Goal: Task Accomplishment & Management: Use online tool/utility

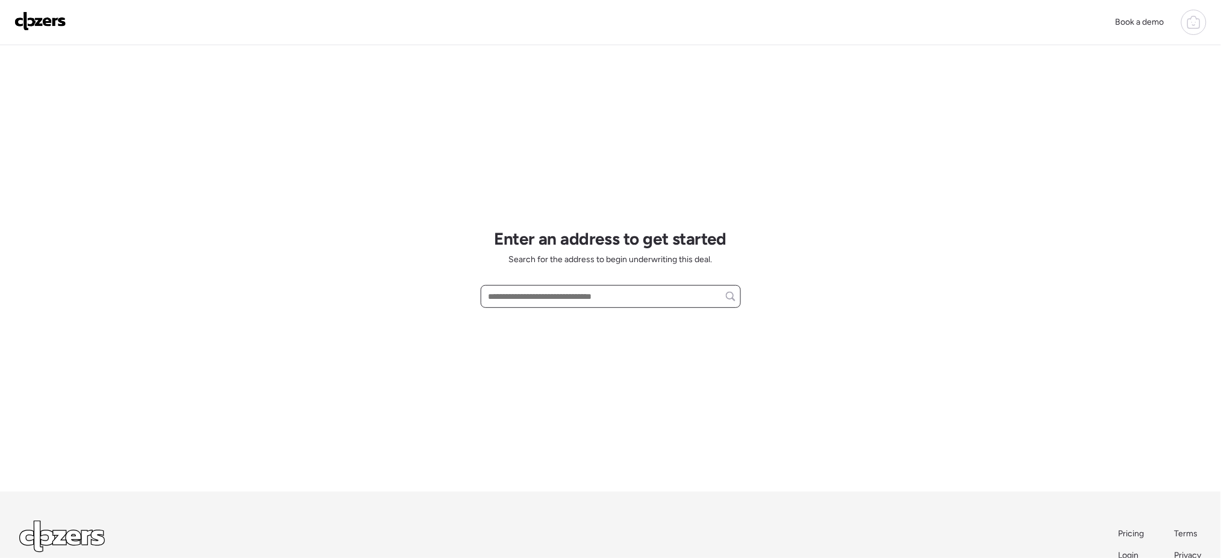
click at [617, 296] on input "text" at bounding box center [610, 296] width 249 height 17
paste input "**********"
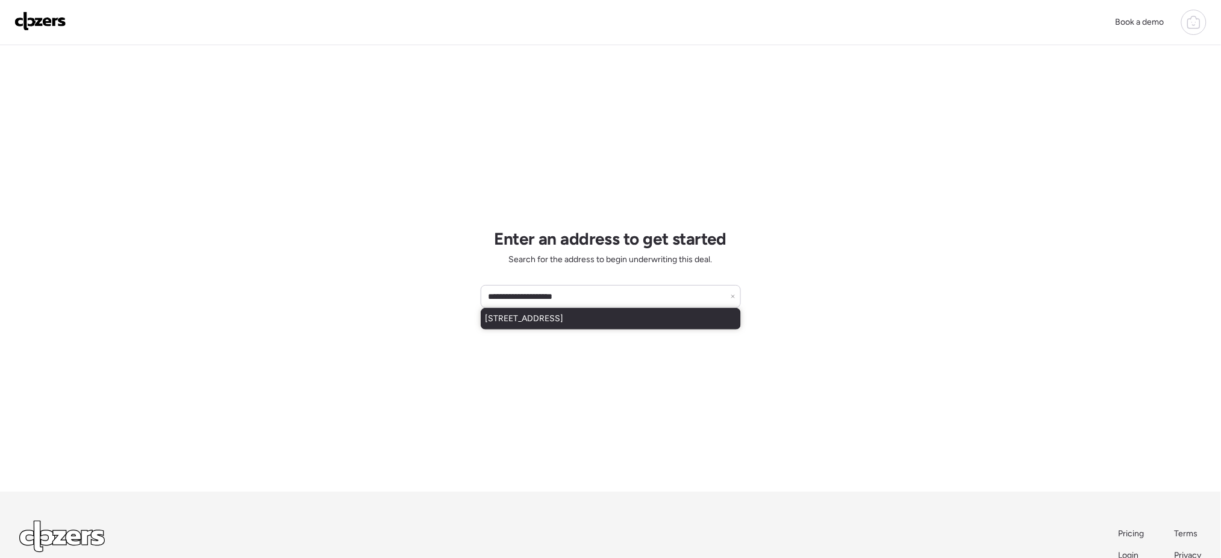
click at [564, 315] on span "[STREET_ADDRESS]" at bounding box center [524, 319] width 78 height 12
type input "**********"
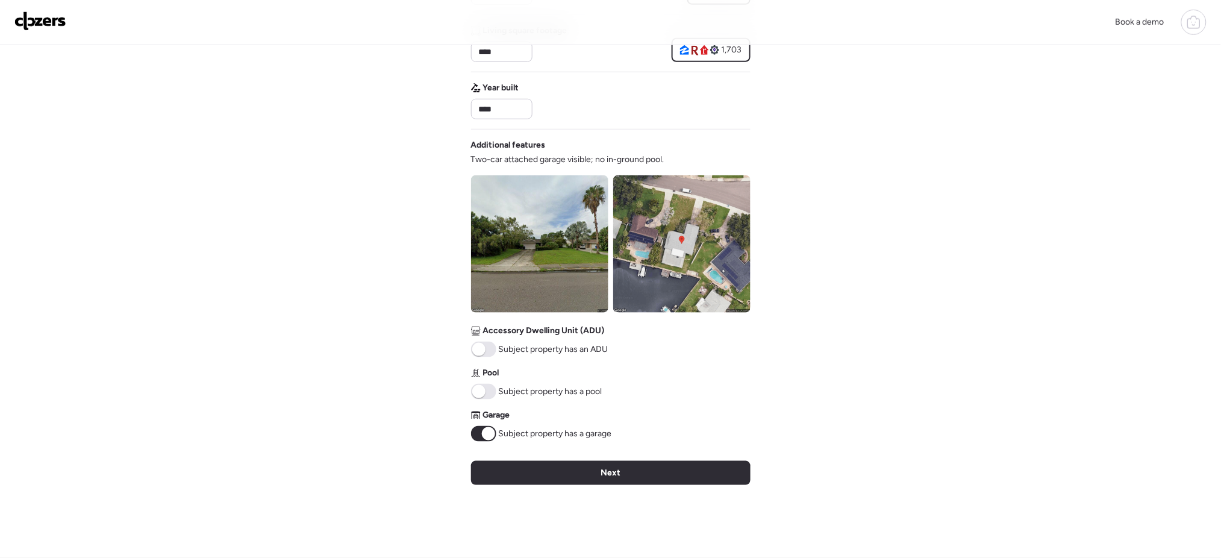
scroll to position [317, 0]
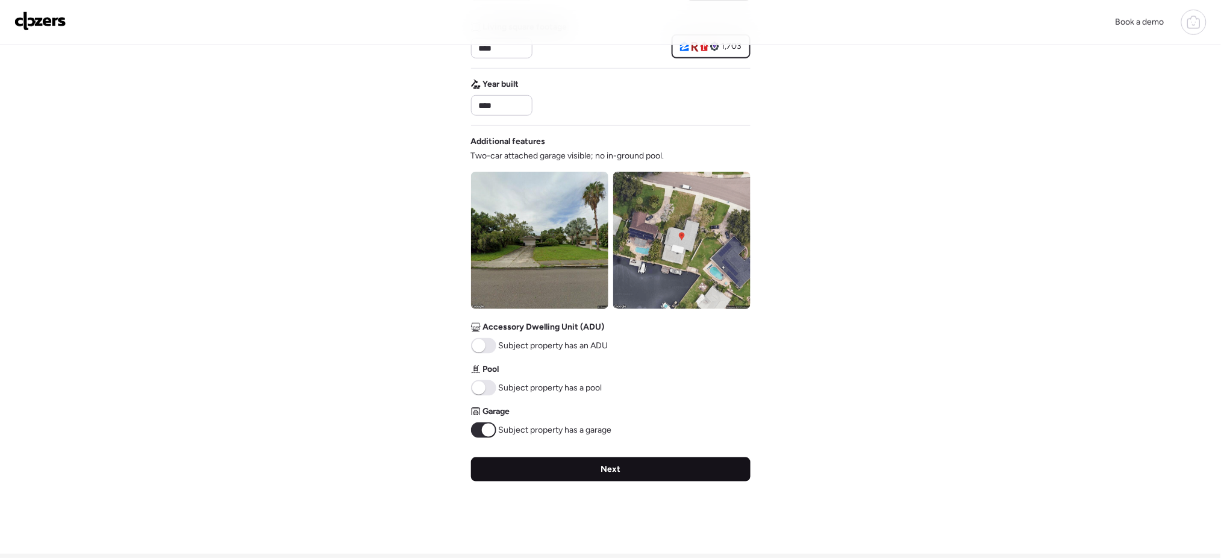
click at [665, 464] on div "Next" at bounding box center [610, 469] width 279 height 24
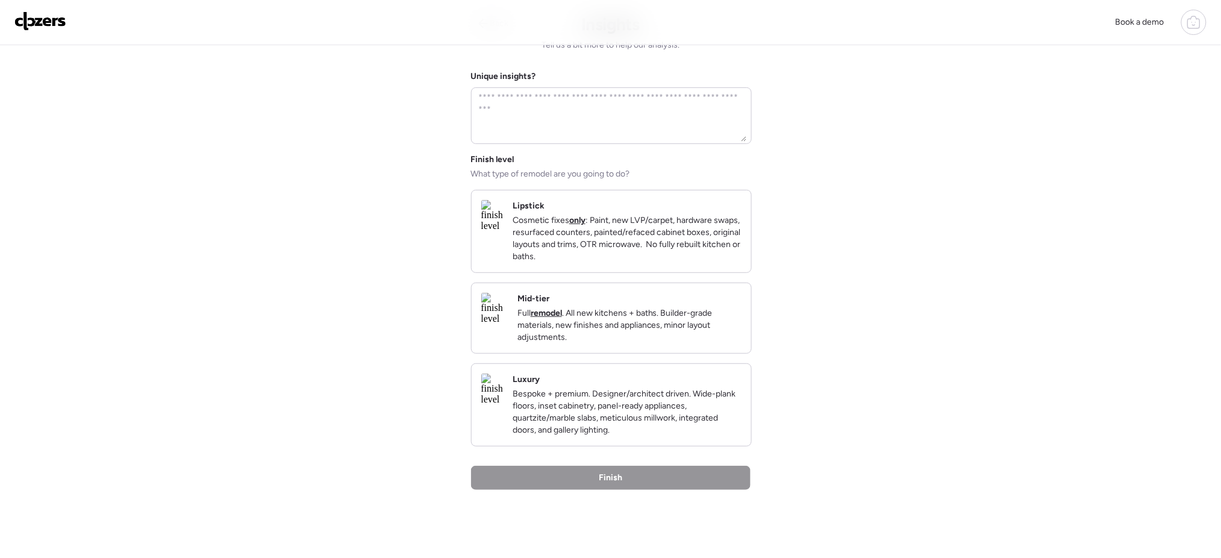
scroll to position [48, 0]
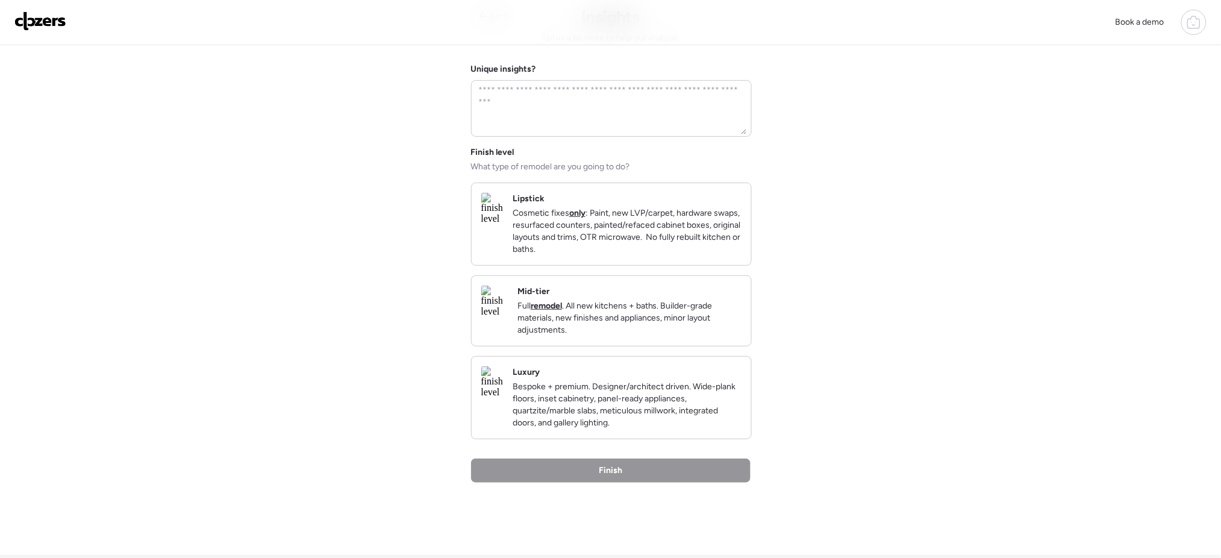
click at [647, 336] on p "Full remodel . All new kitchens + baths. Builder-grade materials, new finishes …" at bounding box center [629, 318] width 224 height 36
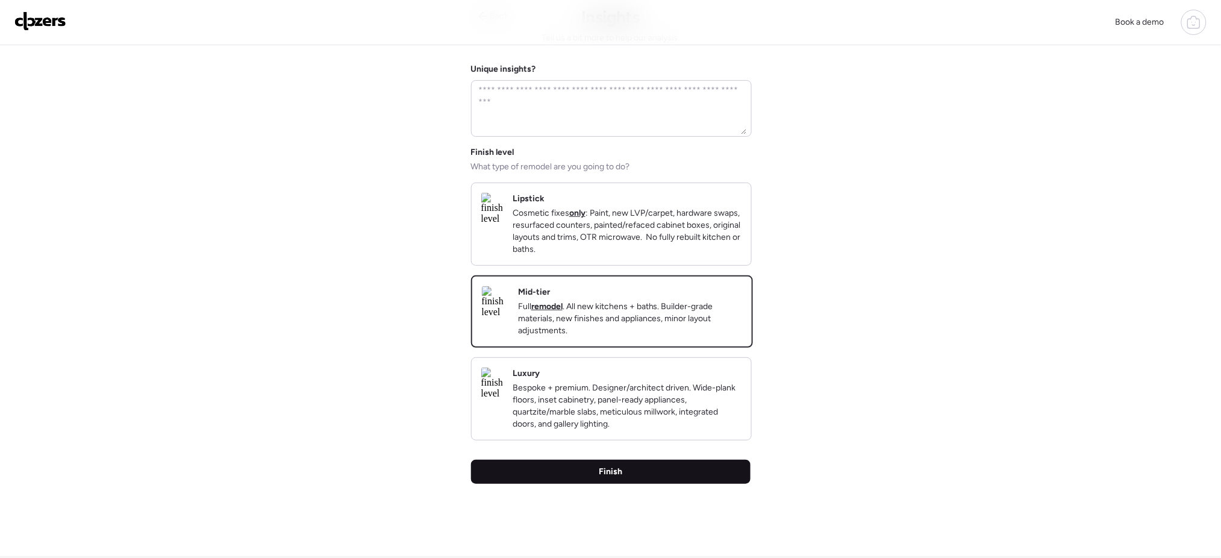
click at [627, 484] on div "Finish" at bounding box center [610, 471] width 279 height 24
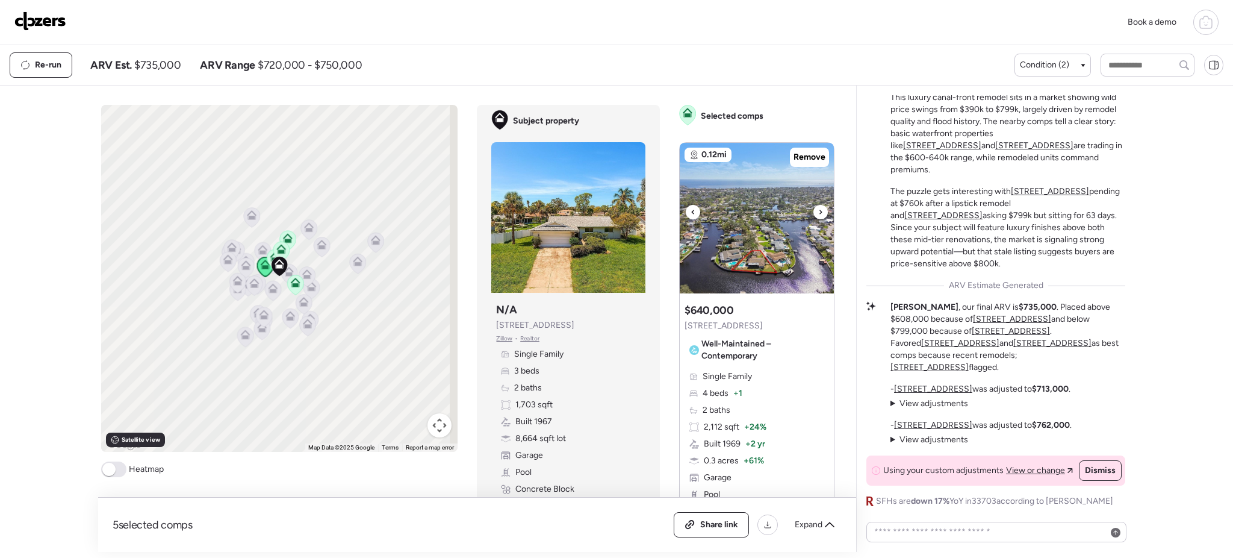
click at [818, 208] on icon at bounding box center [820, 212] width 5 height 14
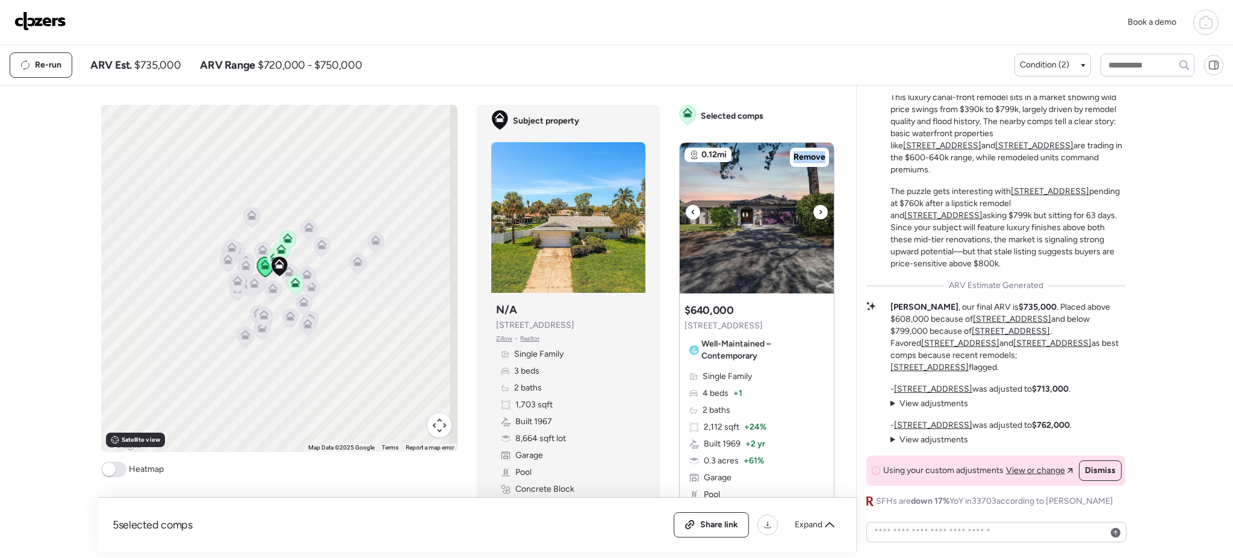
click at [818, 208] on icon at bounding box center [820, 212] width 5 height 14
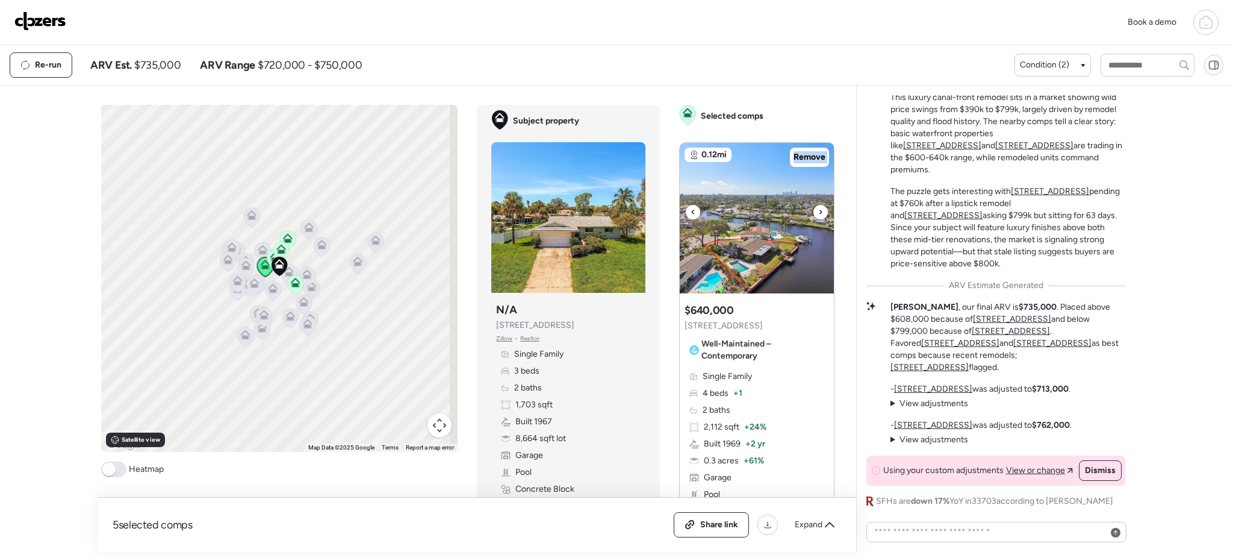
click at [818, 208] on icon at bounding box center [820, 212] width 5 height 14
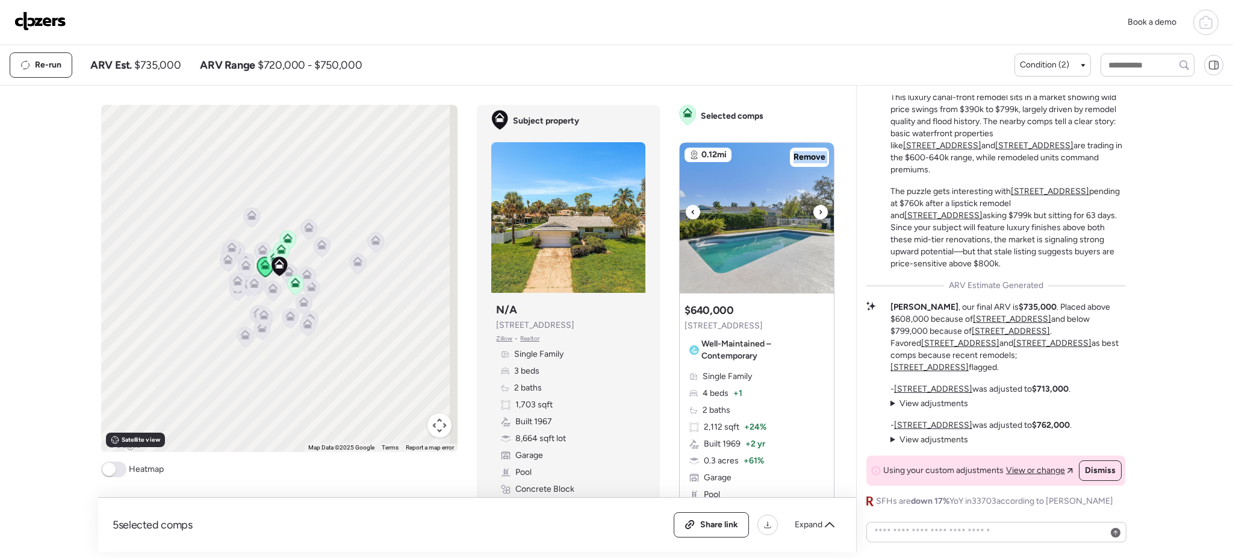
click at [818, 208] on icon at bounding box center [820, 212] width 5 height 14
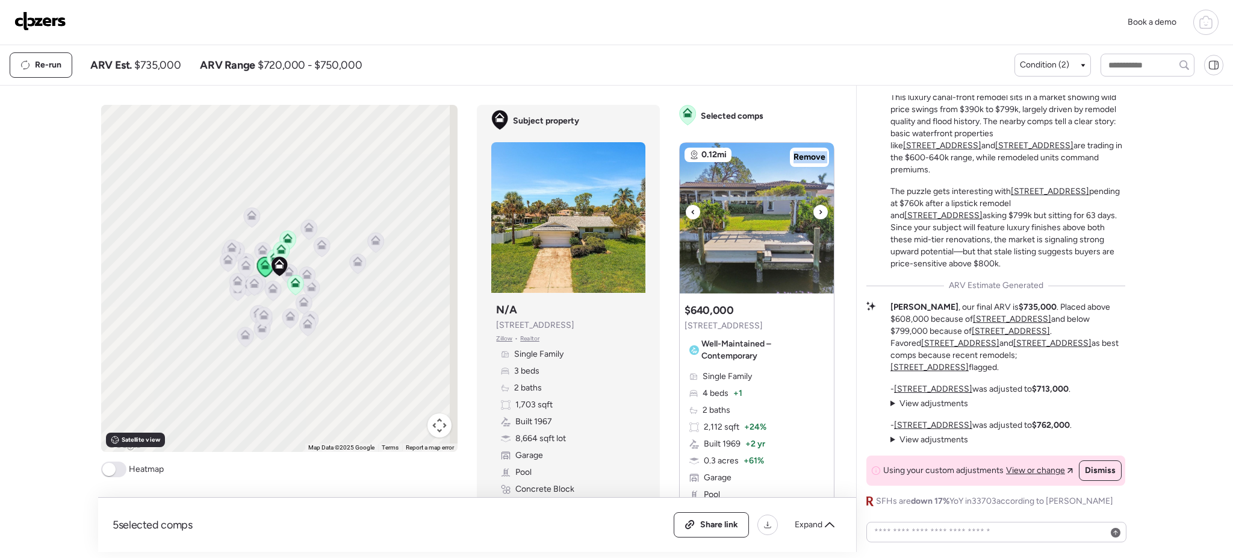
click at [818, 208] on icon at bounding box center [820, 212] width 5 height 14
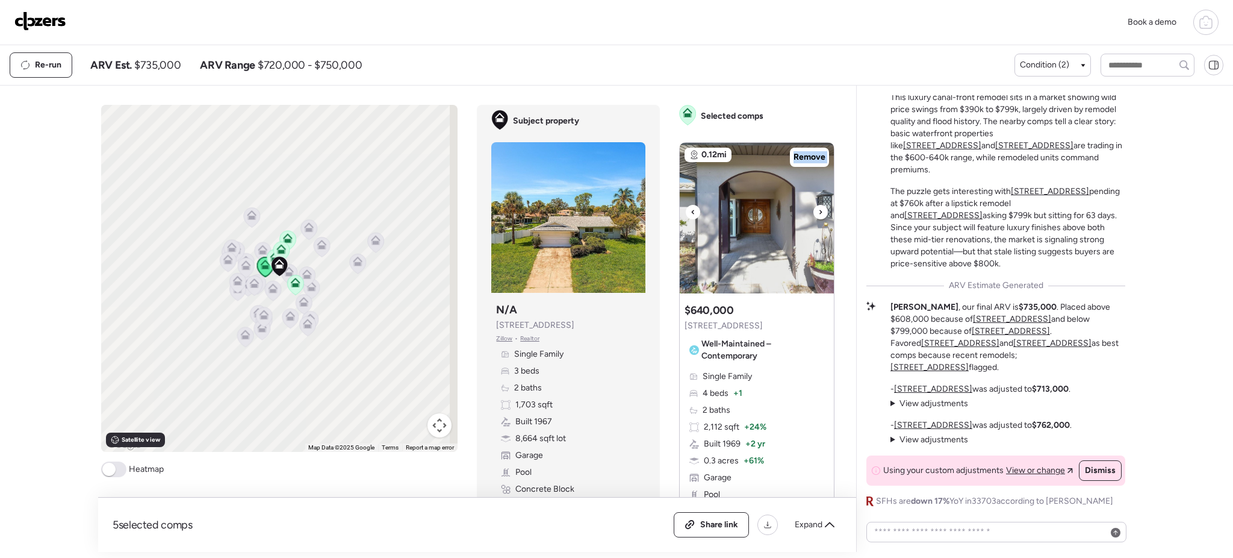
click at [818, 208] on icon at bounding box center [820, 212] width 5 height 14
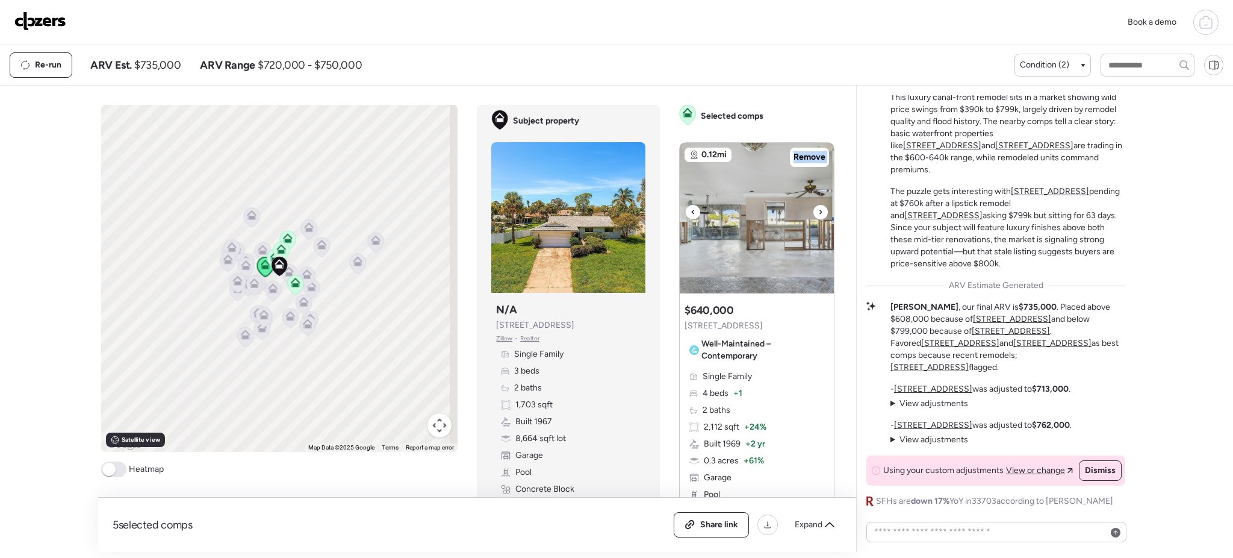
click at [818, 208] on icon at bounding box center [820, 212] width 5 height 14
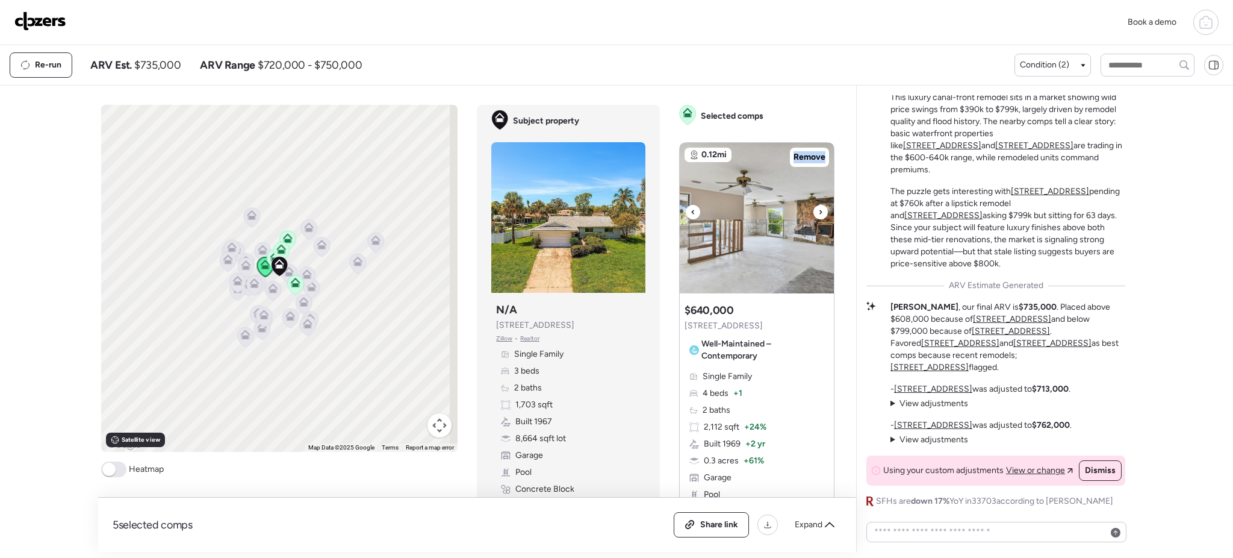
click at [818, 208] on icon at bounding box center [820, 212] width 5 height 14
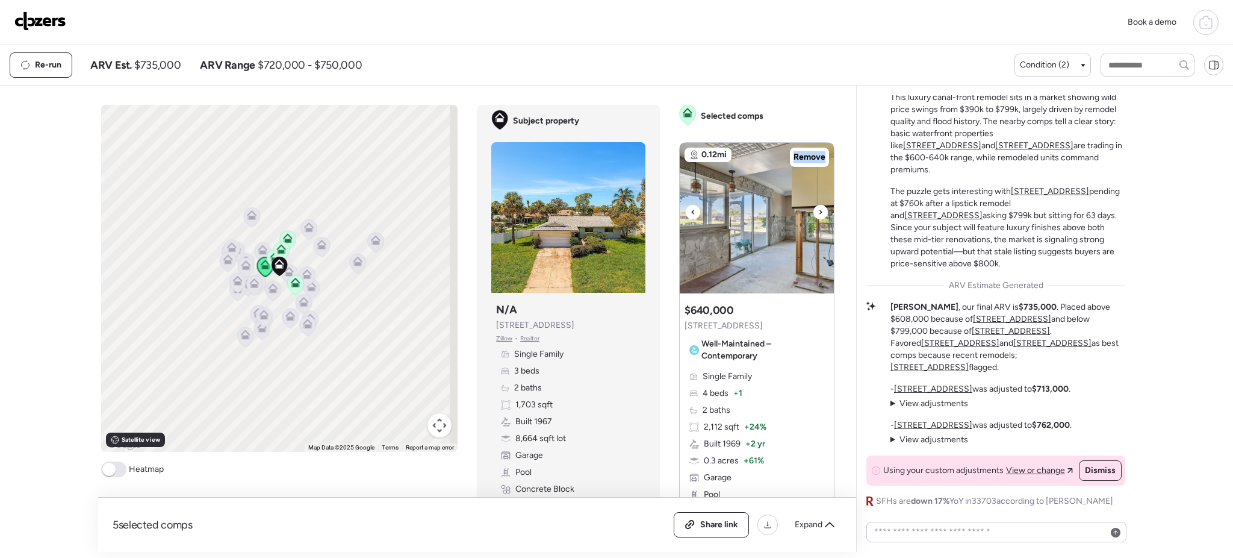
click at [818, 208] on icon at bounding box center [820, 212] width 5 height 14
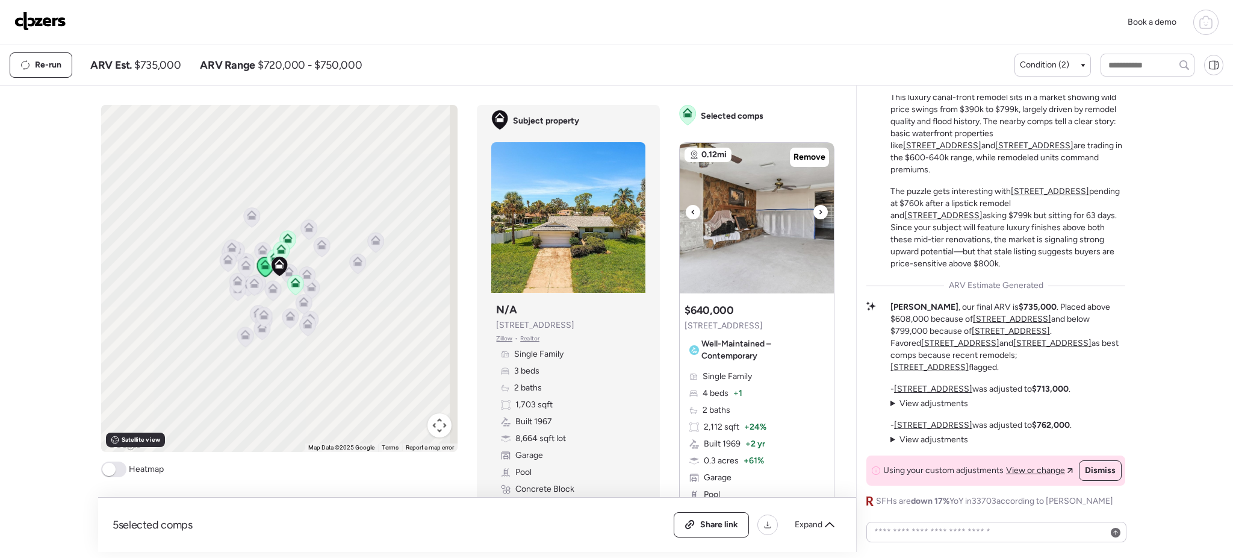
click at [818, 211] on div at bounding box center [821, 212] width 14 height 14
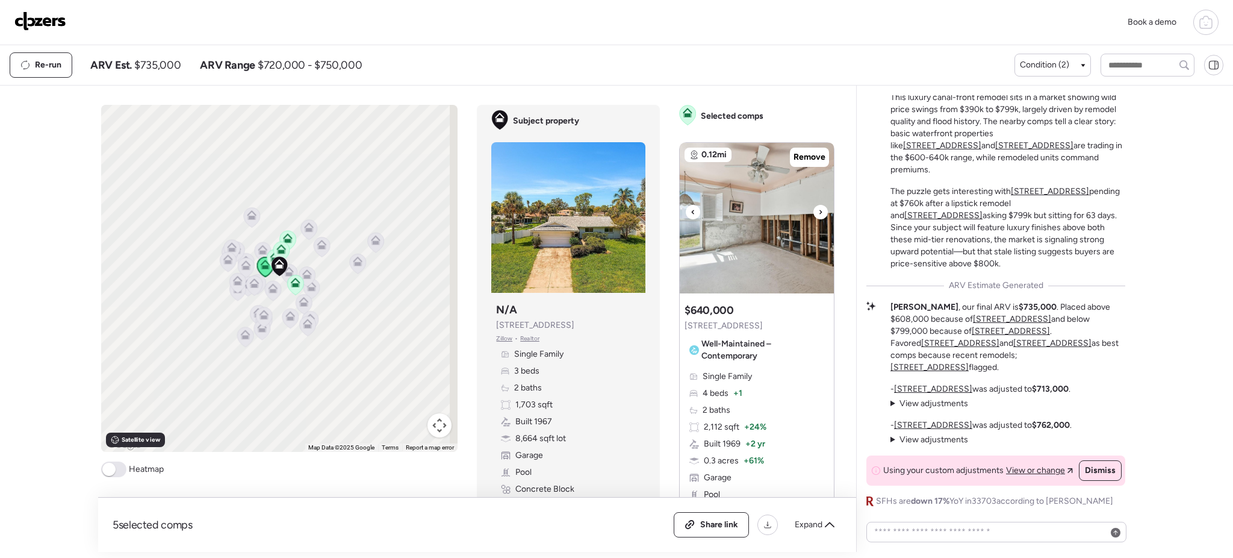
click at [818, 211] on div at bounding box center [821, 212] width 14 height 14
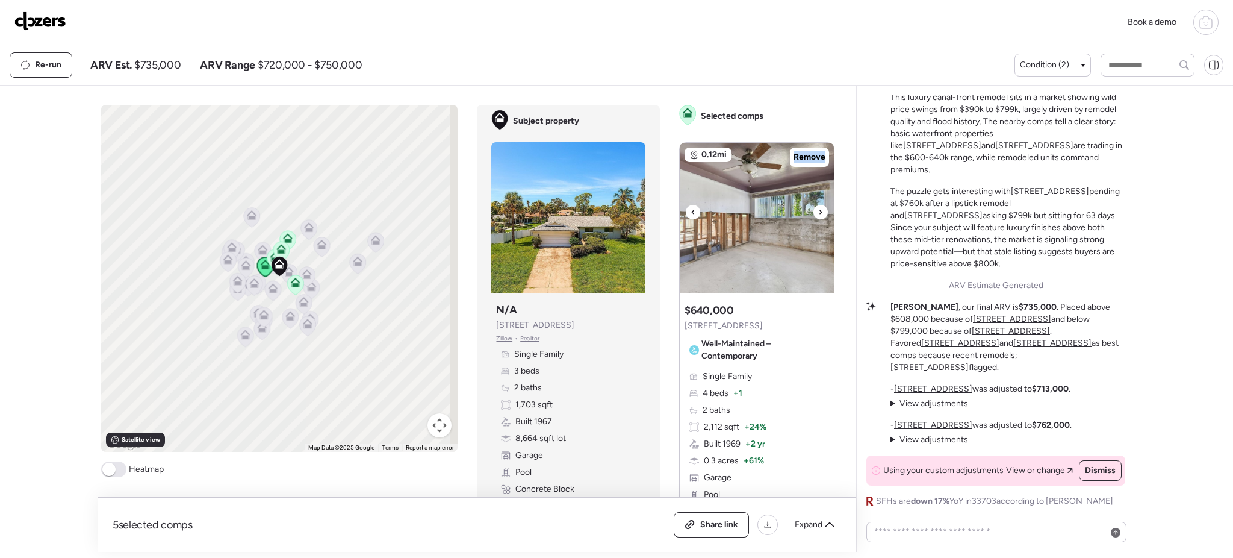
click at [818, 211] on div at bounding box center [821, 212] width 14 height 14
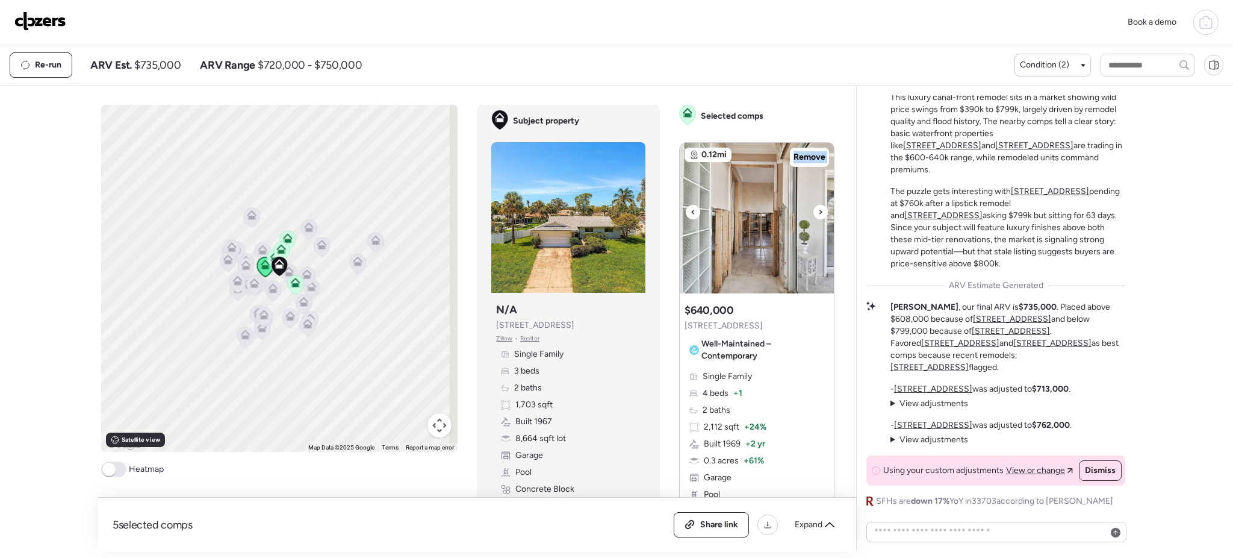
click at [818, 211] on div at bounding box center [821, 212] width 14 height 14
click at [810, 154] on span "Remove" at bounding box center [810, 157] width 32 height 12
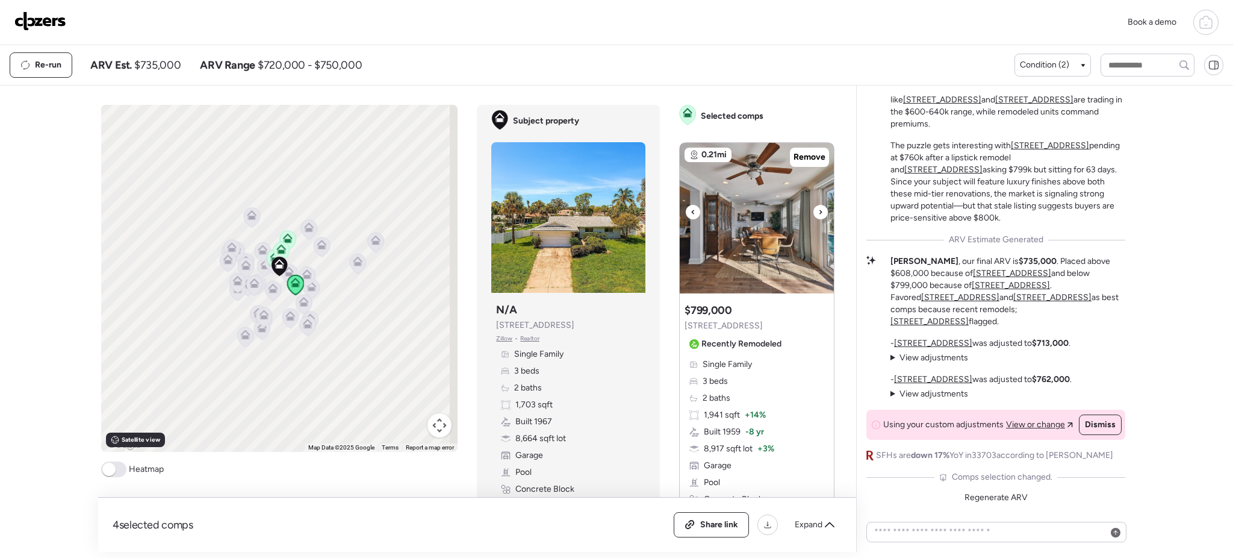
click at [818, 218] on icon at bounding box center [820, 212] width 5 height 14
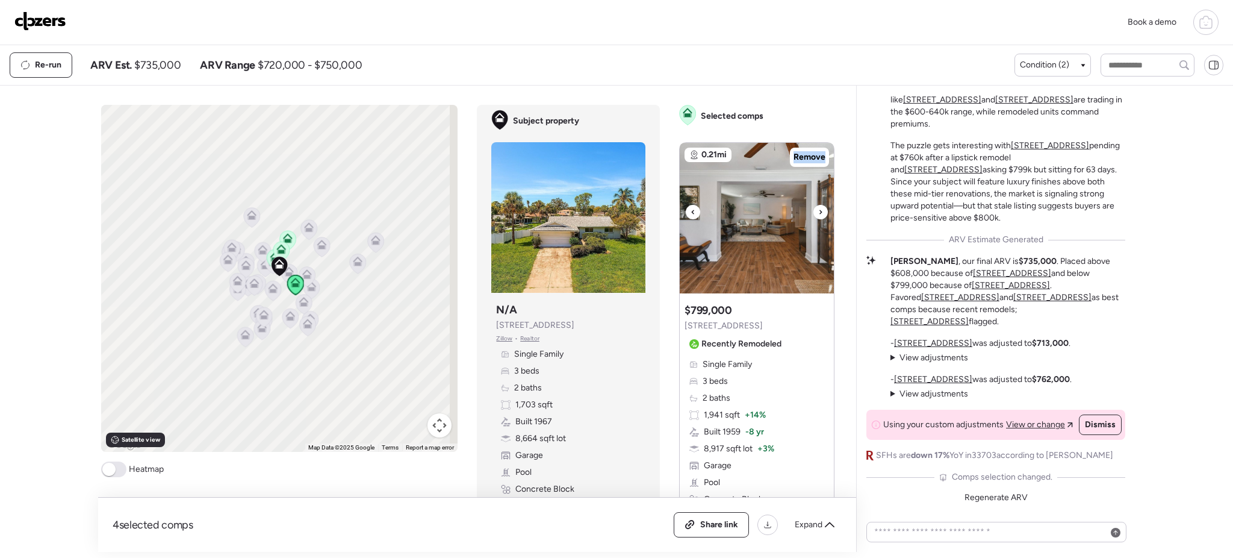
click at [818, 218] on icon at bounding box center [820, 212] width 5 height 14
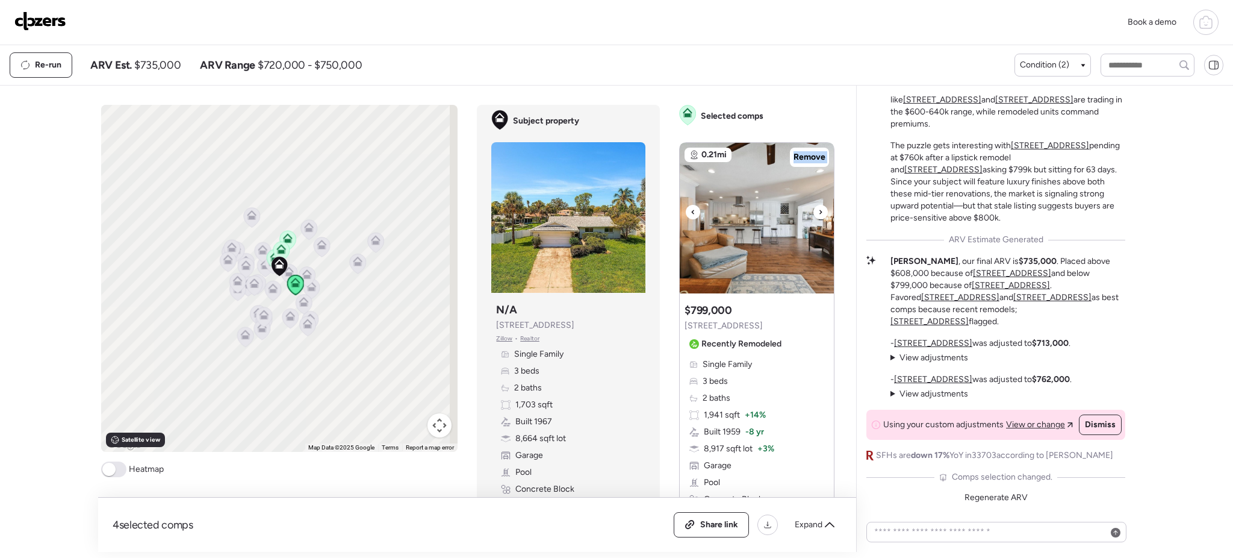
click at [818, 218] on icon at bounding box center [820, 212] width 5 height 14
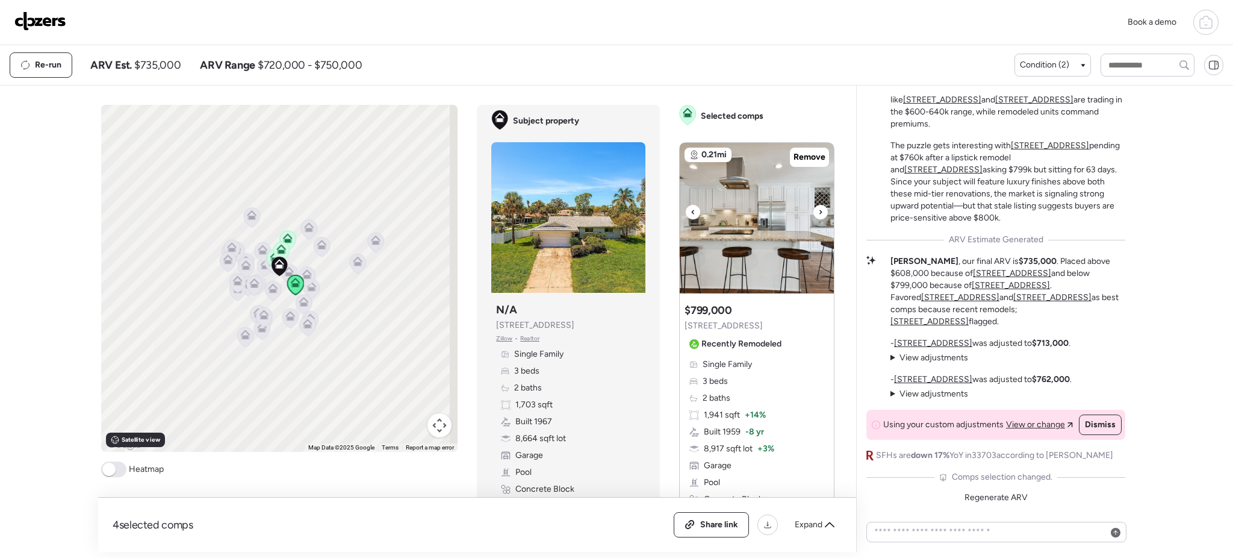
click at [818, 218] on icon at bounding box center [820, 212] width 5 height 14
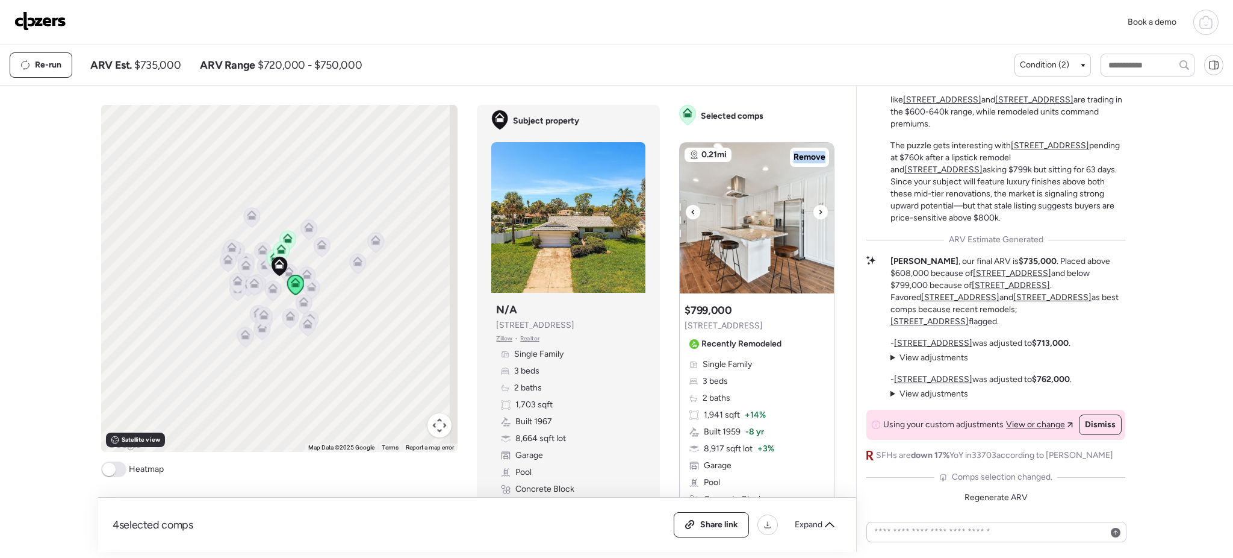
click at [818, 218] on icon at bounding box center [820, 212] width 5 height 14
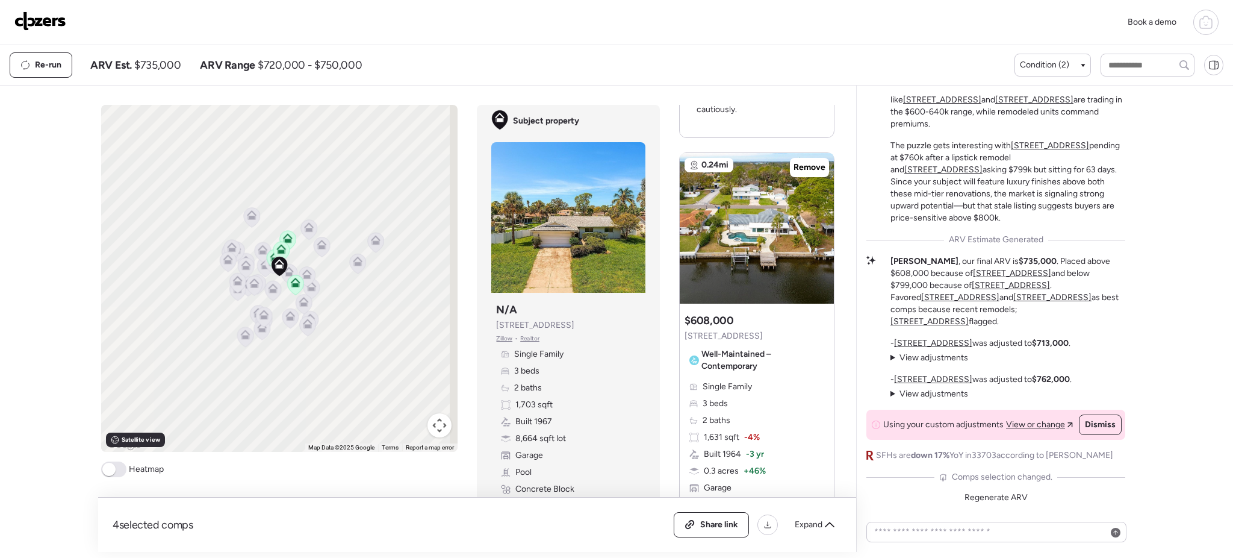
scroll to position [564, 0]
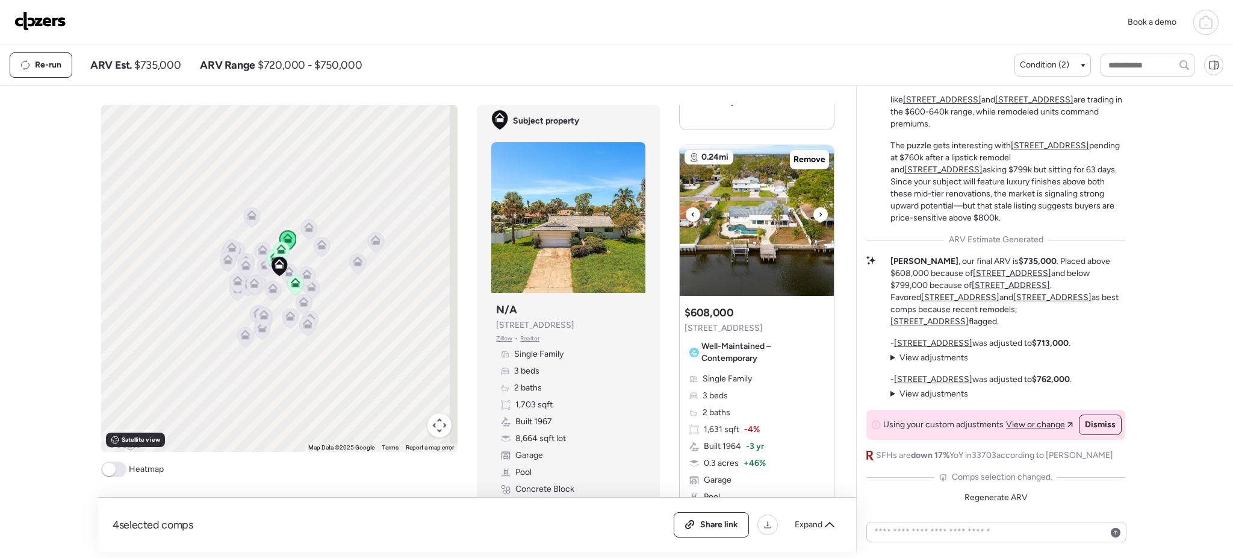
click at [817, 208] on div at bounding box center [821, 214] width 14 height 14
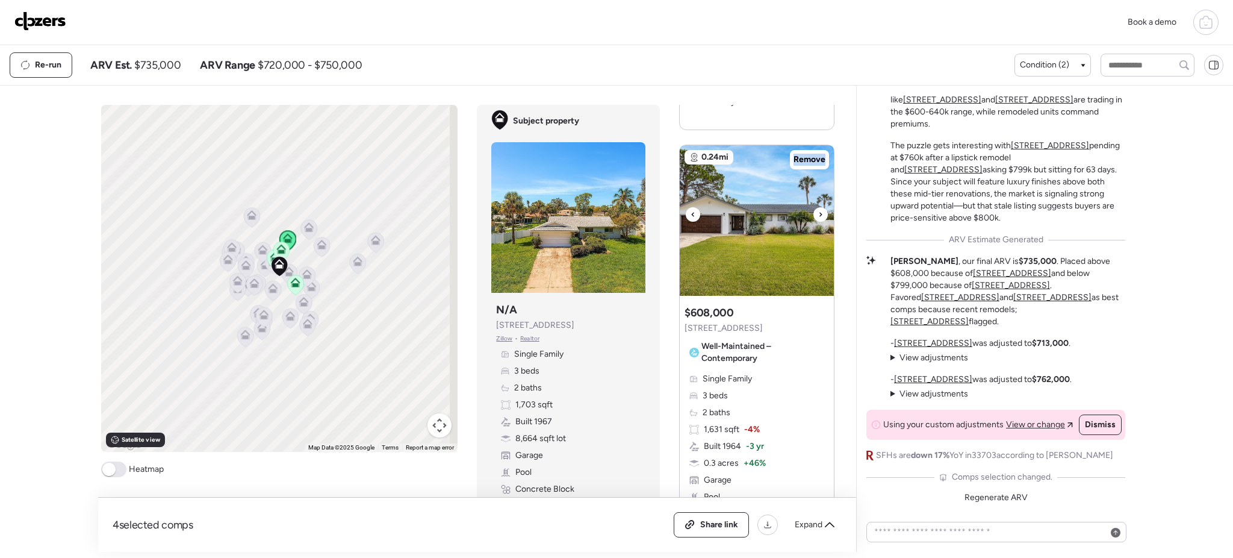
click at [817, 208] on div at bounding box center [821, 214] width 14 height 14
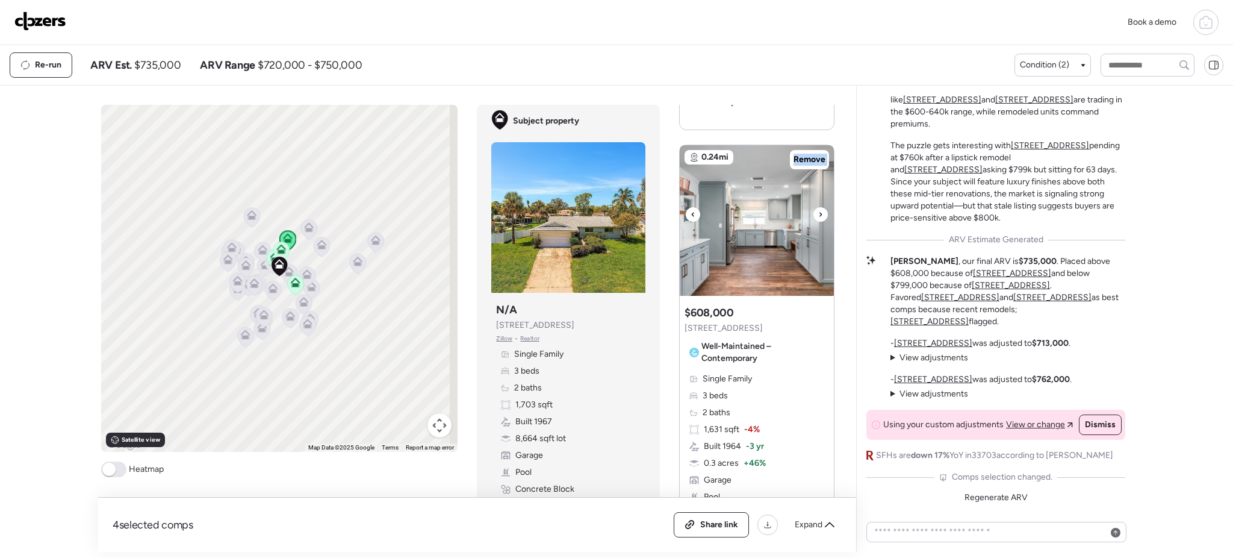
click at [817, 208] on div at bounding box center [821, 214] width 14 height 14
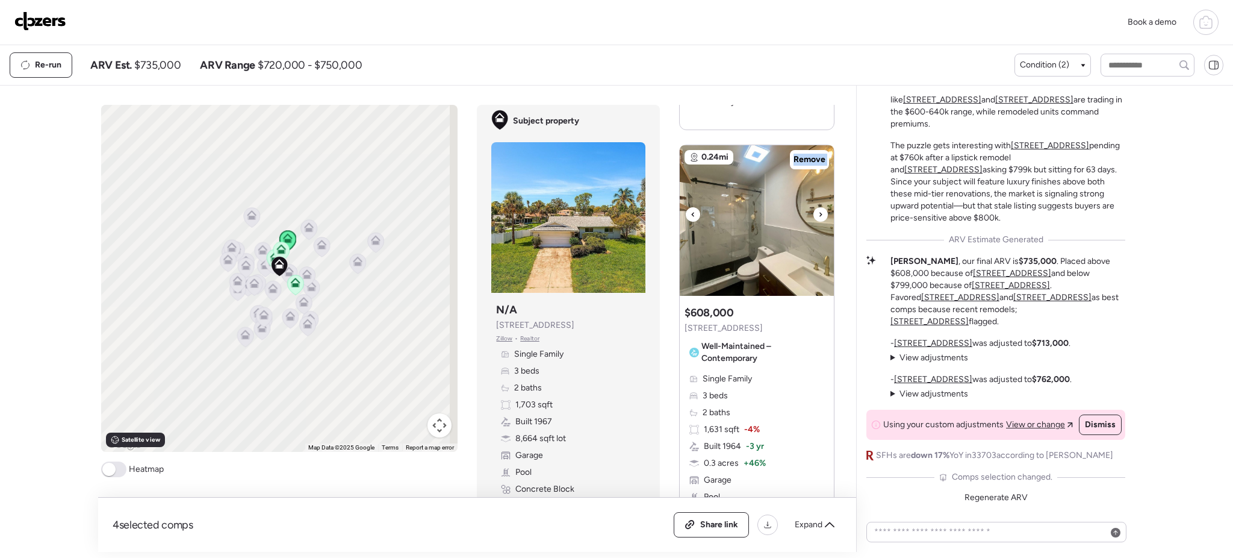
click at [817, 208] on div at bounding box center [821, 214] width 14 height 14
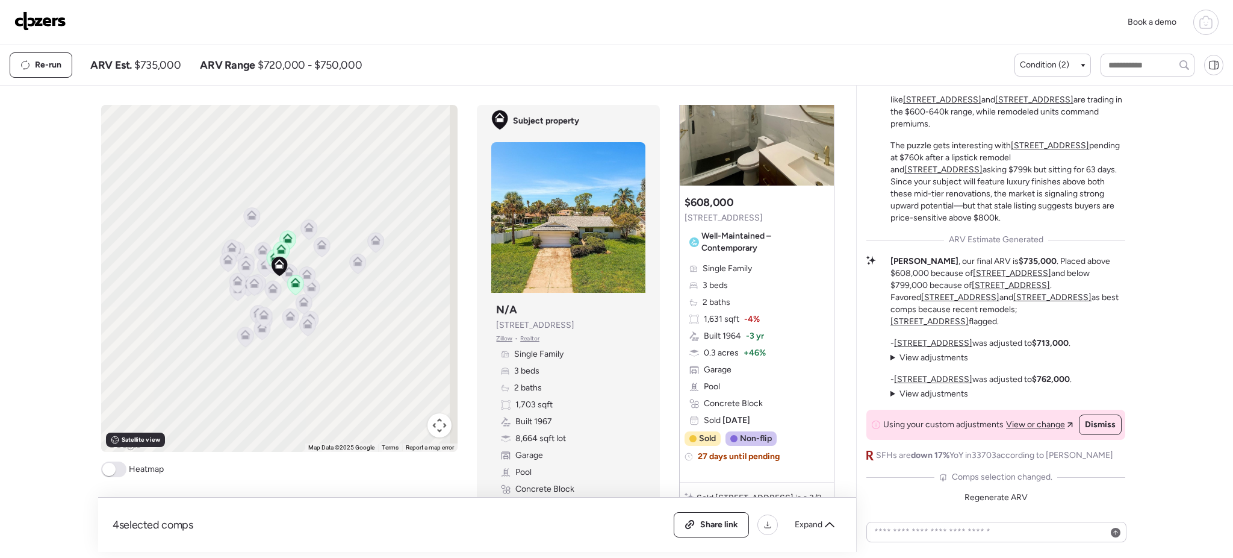
scroll to position [662, 0]
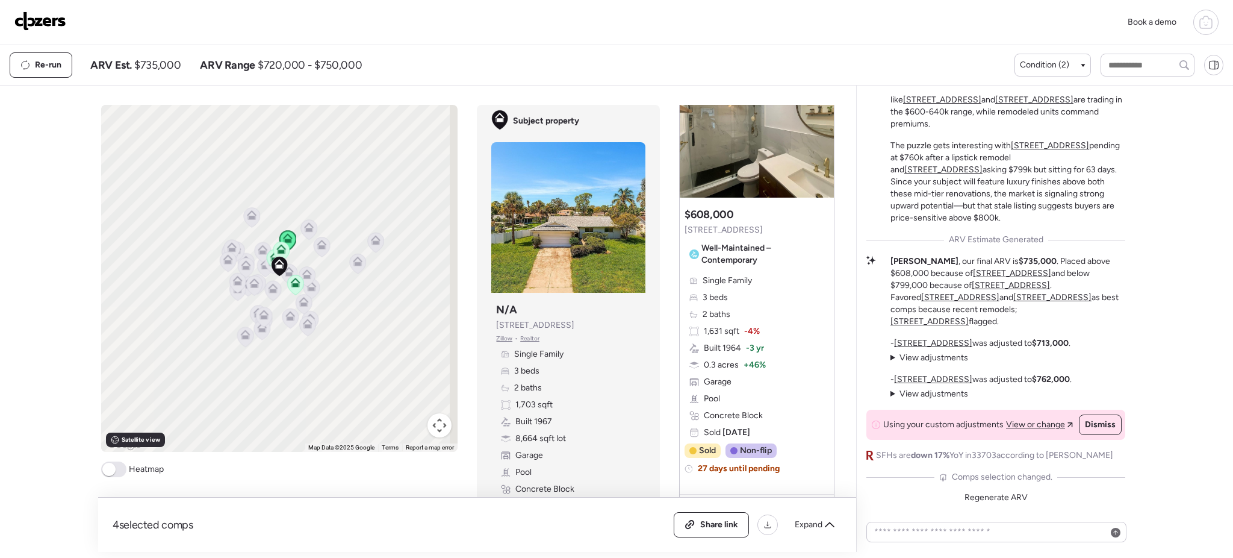
click at [730, 217] on div "Suggested comp $608,000 [STREET_ADDRESS] Well-Maintained – Contemporary" at bounding box center [757, 238] width 145 height 63
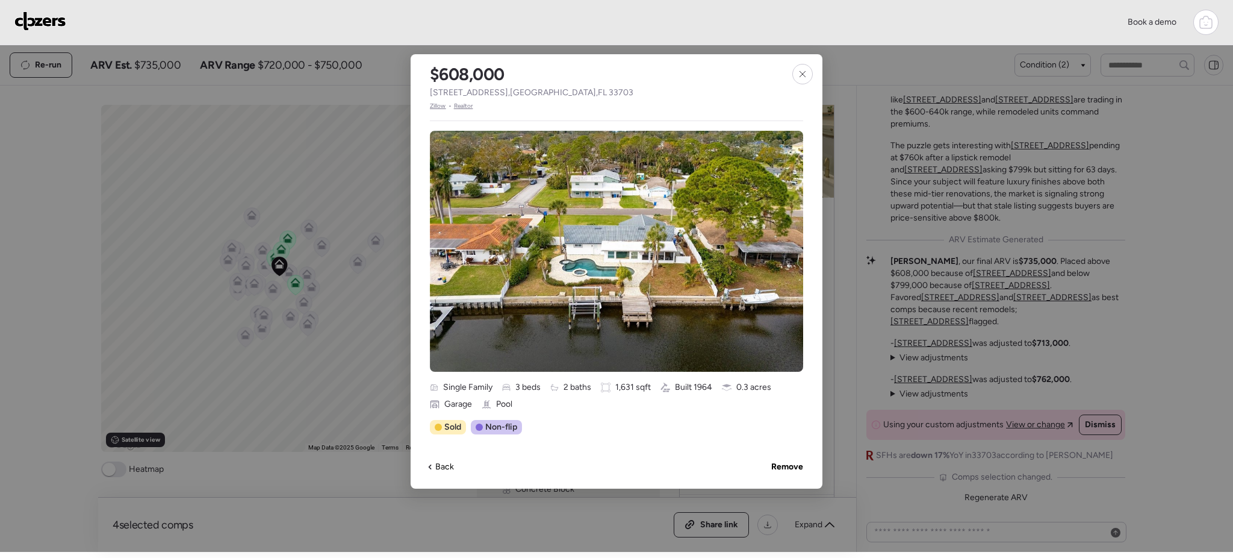
click at [441, 107] on span "Zillow" at bounding box center [438, 106] width 16 height 10
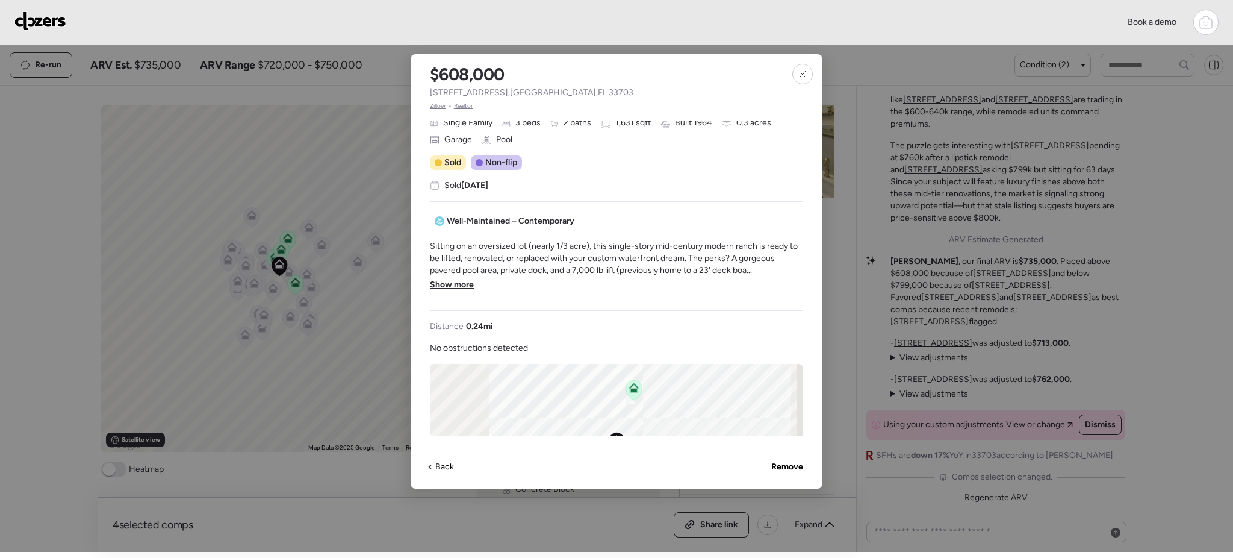
scroll to position [0, 0]
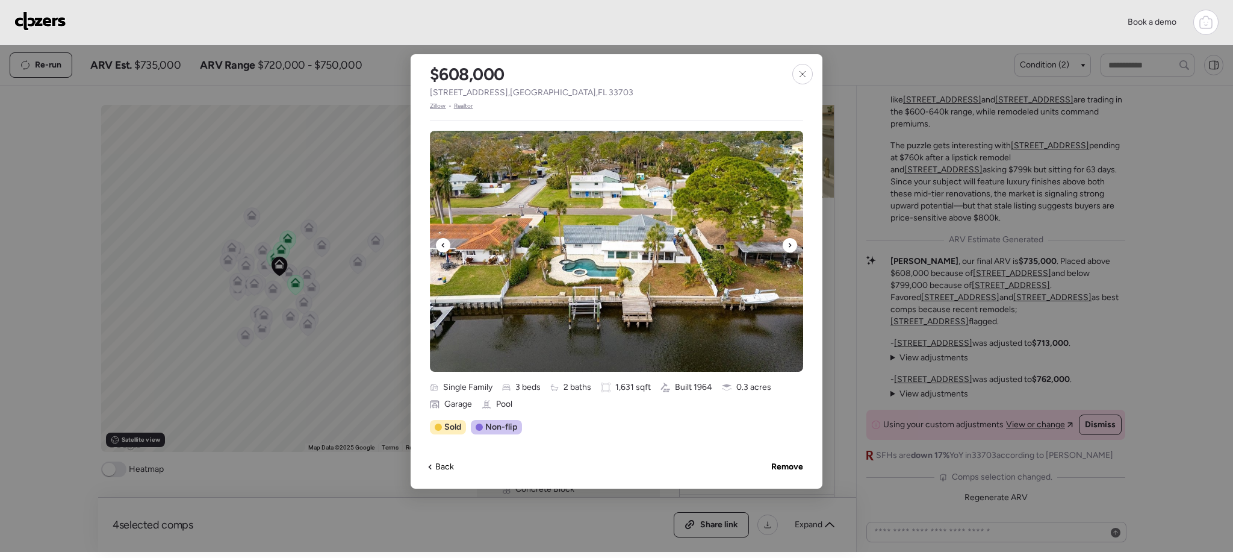
click at [786, 246] on div at bounding box center [790, 245] width 14 height 14
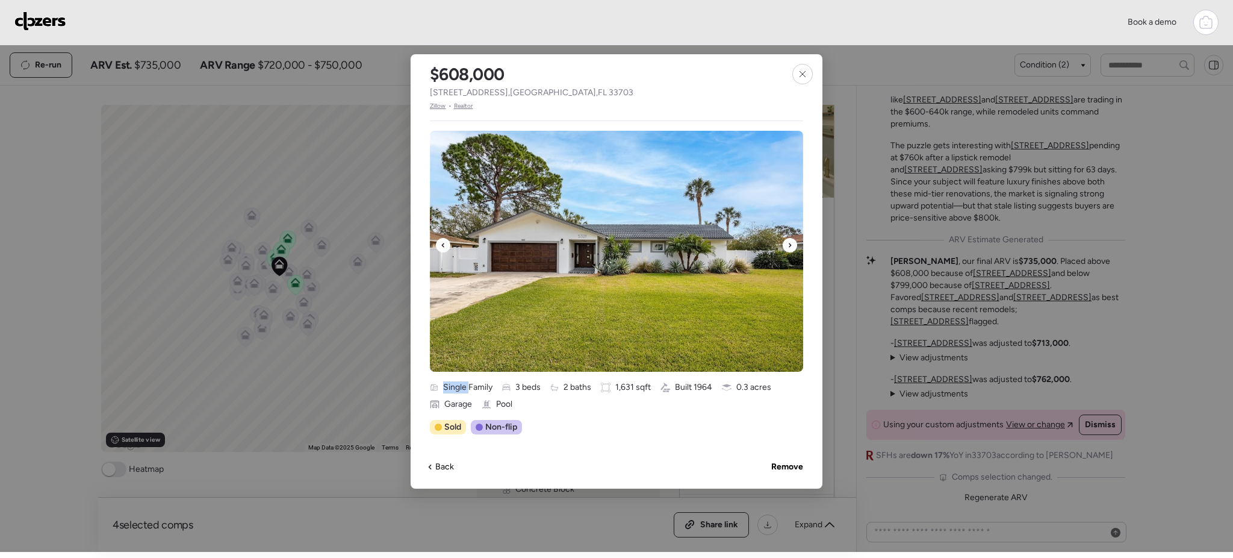
click at [786, 246] on div at bounding box center [790, 245] width 14 height 14
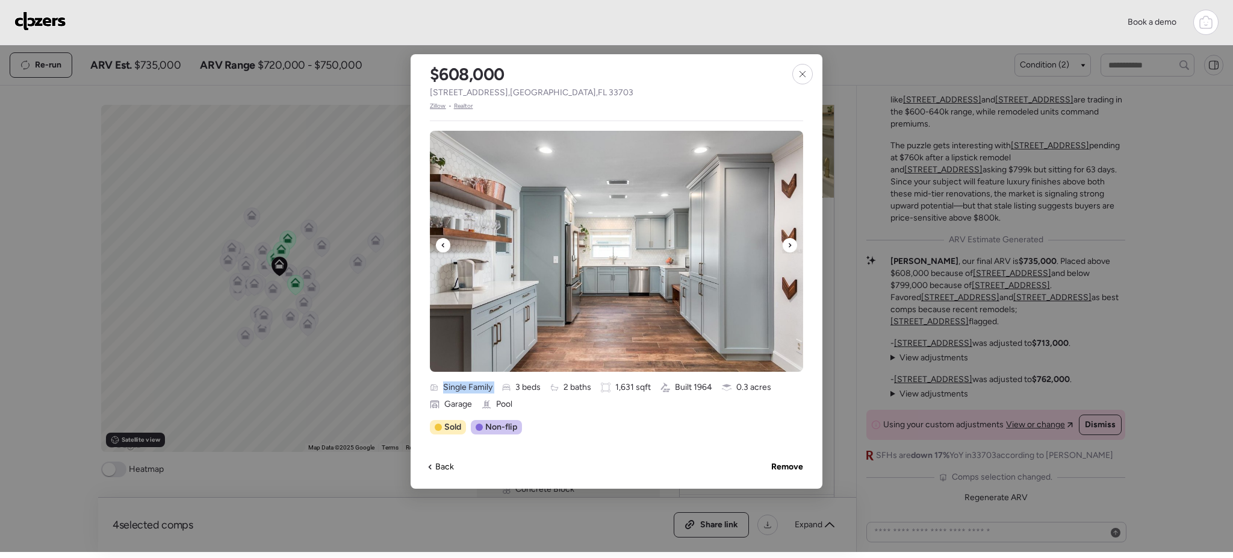
click at [786, 246] on div at bounding box center [790, 245] width 14 height 14
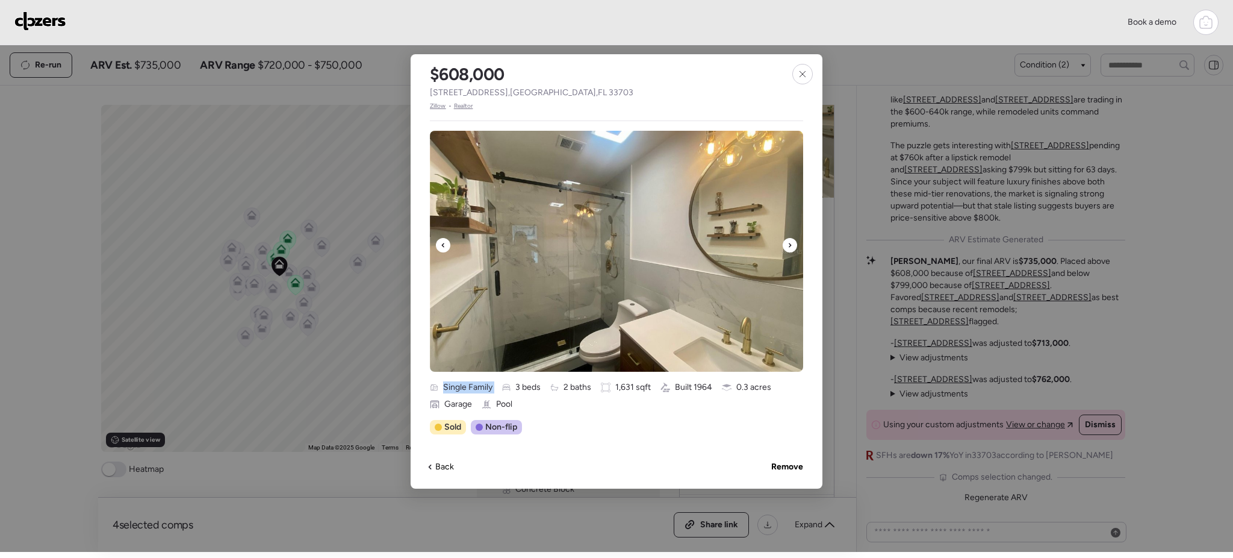
click at [786, 246] on div at bounding box center [790, 245] width 14 height 14
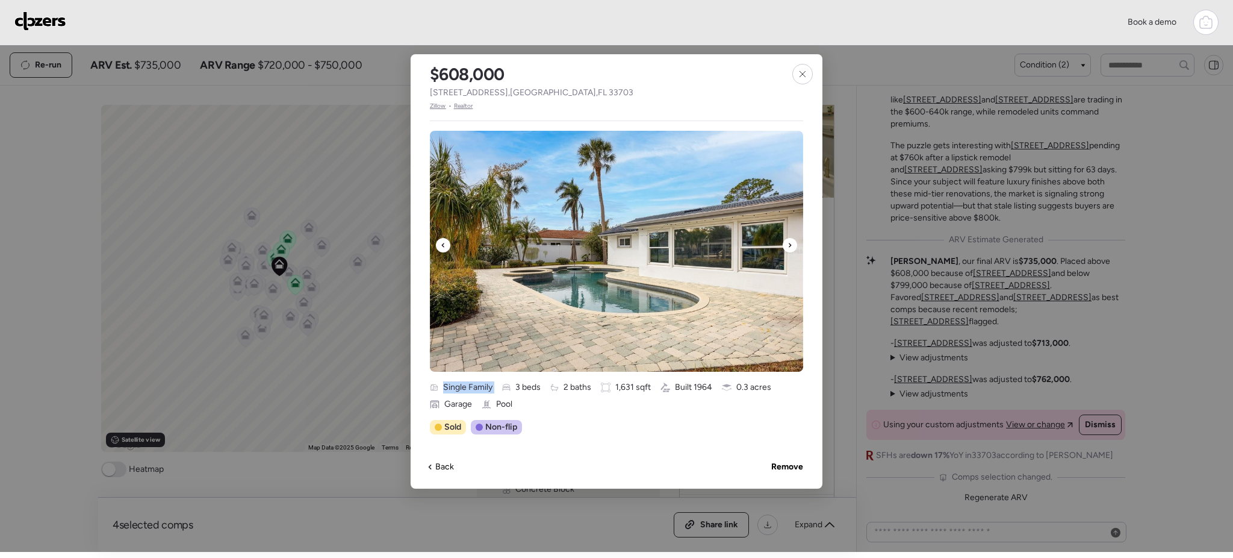
click at [786, 246] on div at bounding box center [790, 245] width 14 height 14
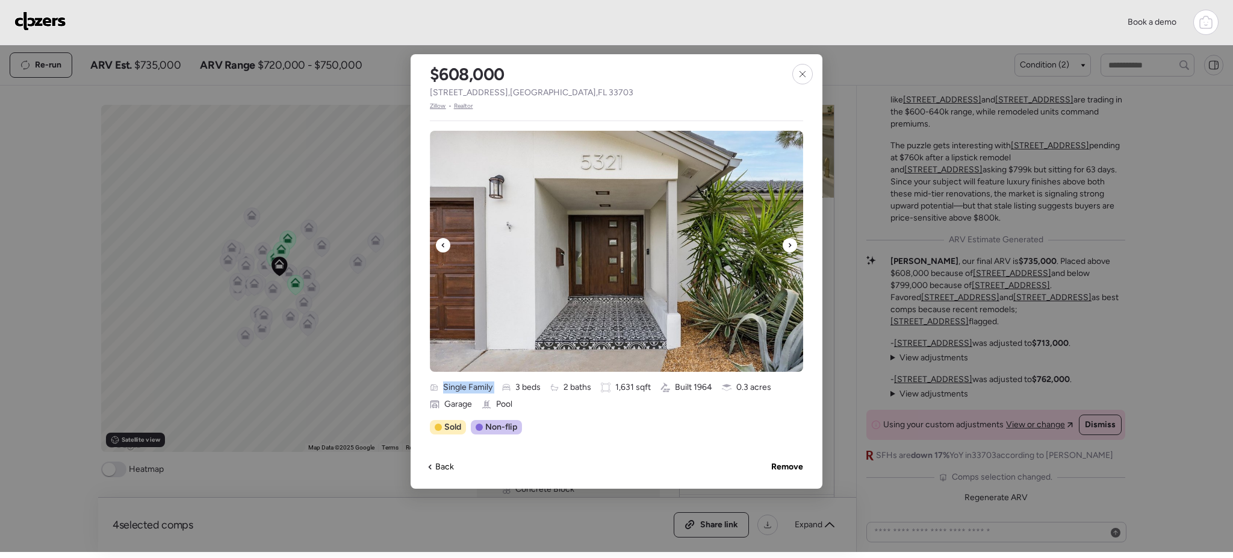
click at [786, 246] on div at bounding box center [790, 245] width 14 height 14
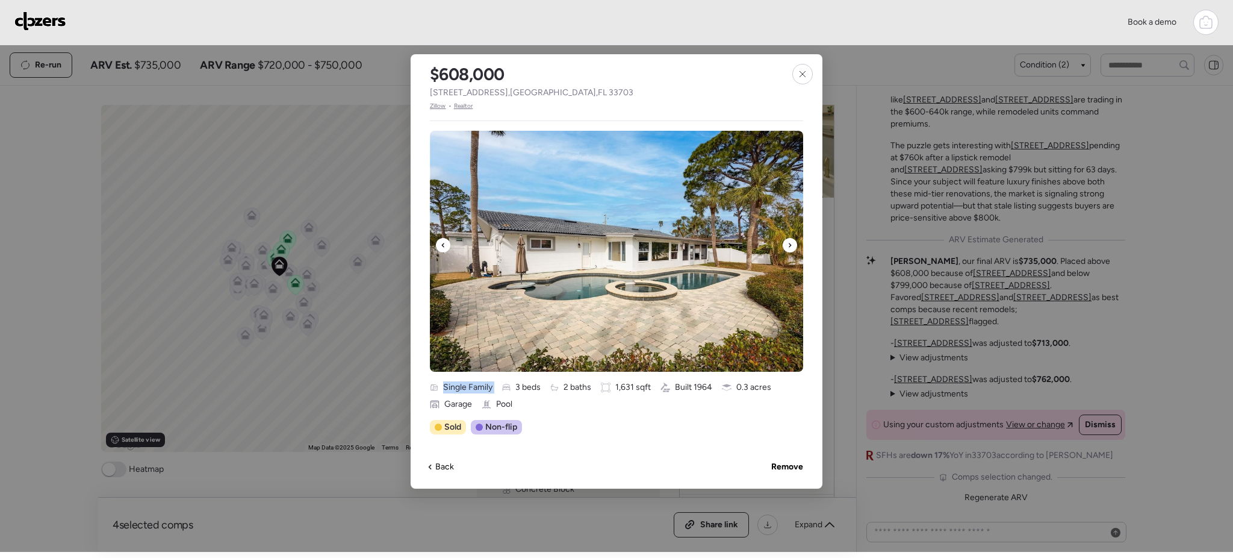
click at [786, 246] on div at bounding box center [790, 245] width 14 height 14
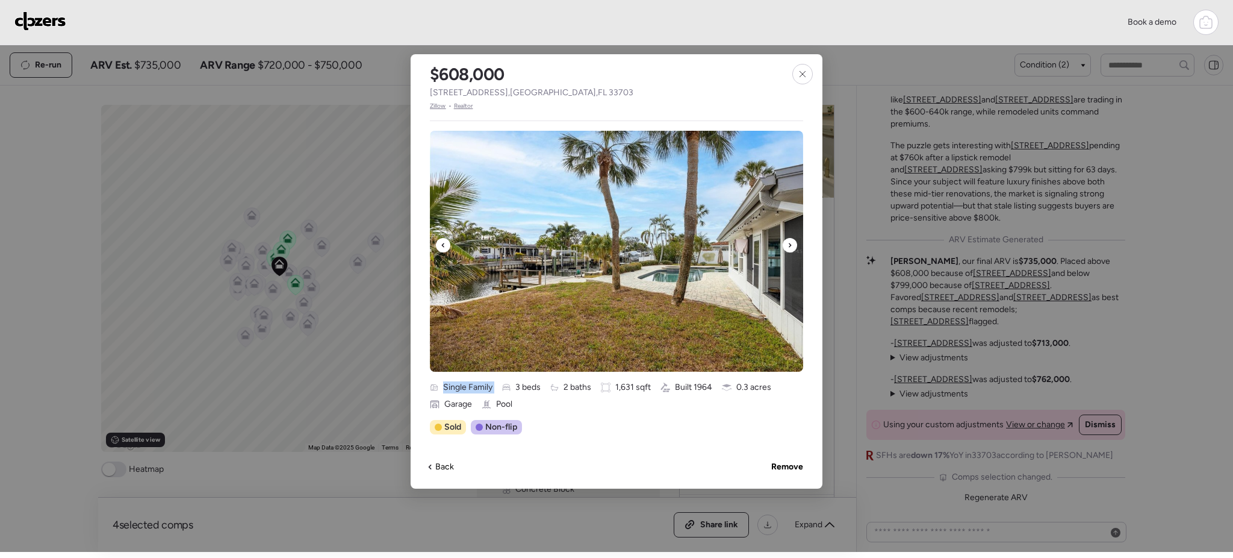
click at [786, 246] on div at bounding box center [790, 245] width 14 height 14
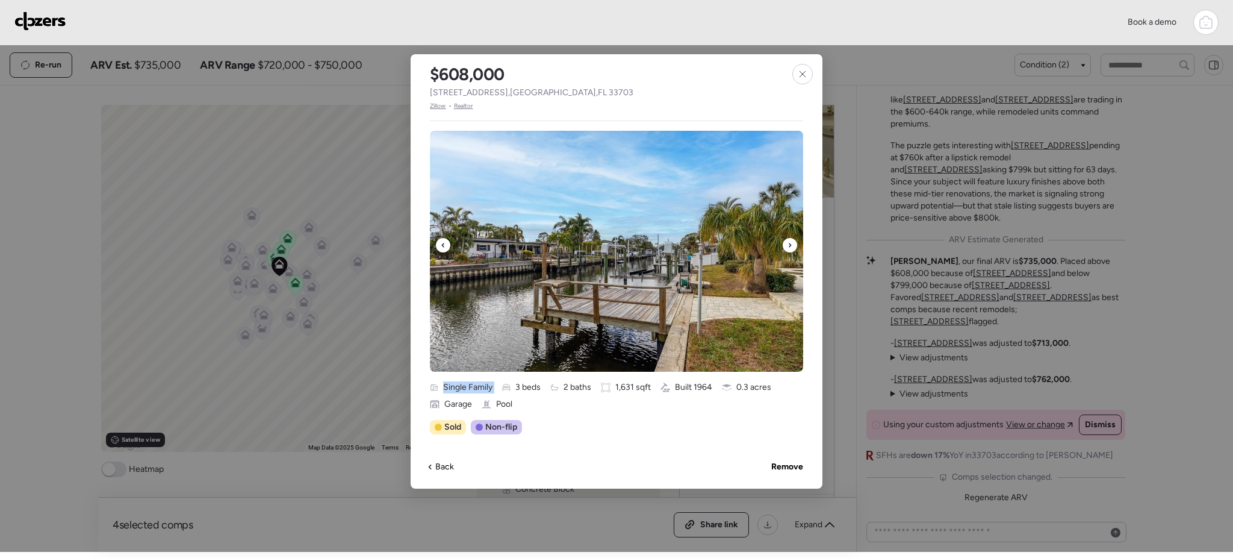
click at [786, 246] on div at bounding box center [790, 245] width 14 height 14
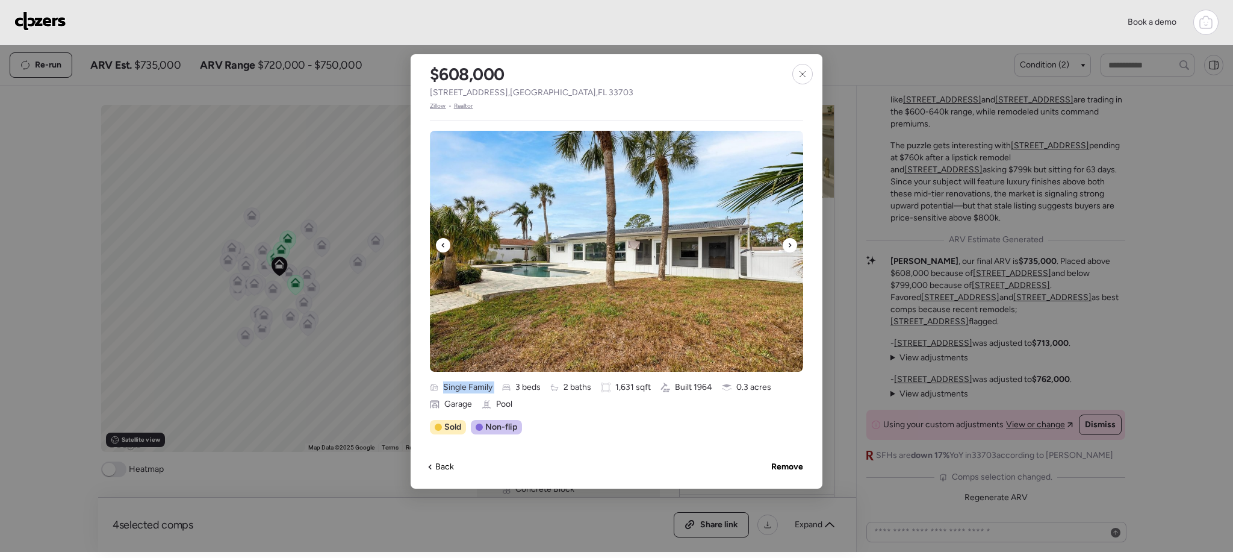
click at [786, 246] on div at bounding box center [790, 245] width 14 height 14
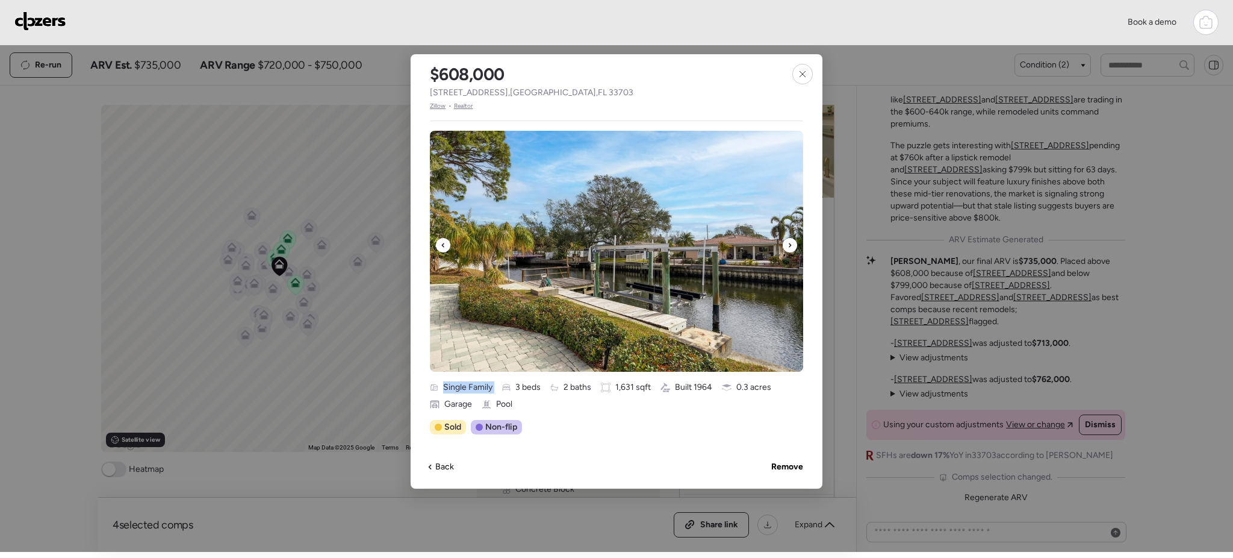
click at [786, 246] on div at bounding box center [790, 245] width 14 height 14
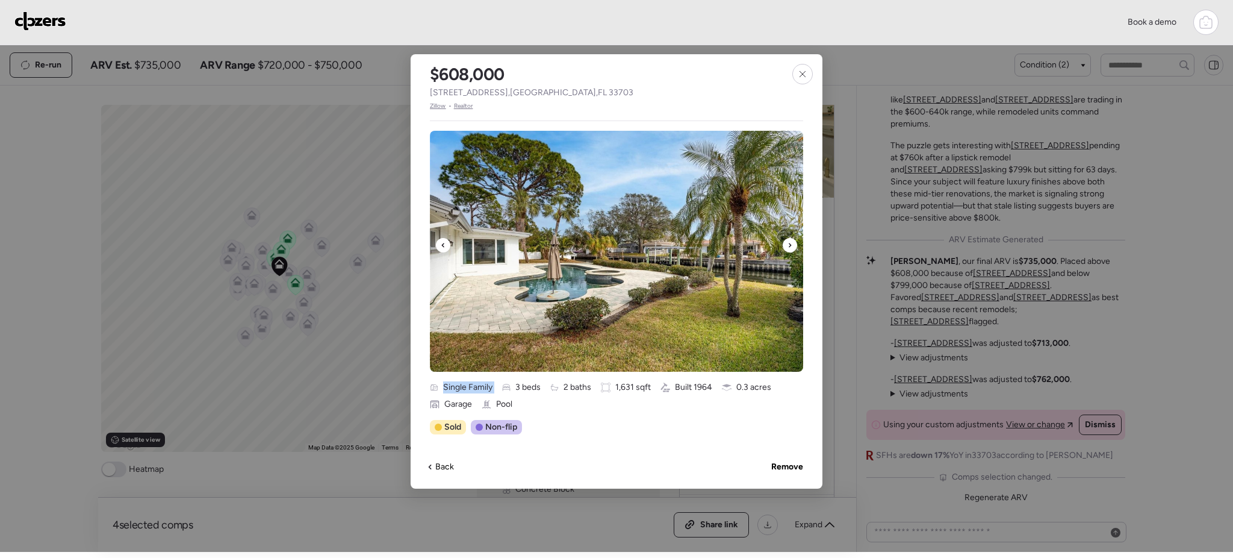
click at [786, 246] on div at bounding box center [790, 245] width 14 height 14
click at [800, 75] on icon at bounding box center [803, 74] width 10 height 10
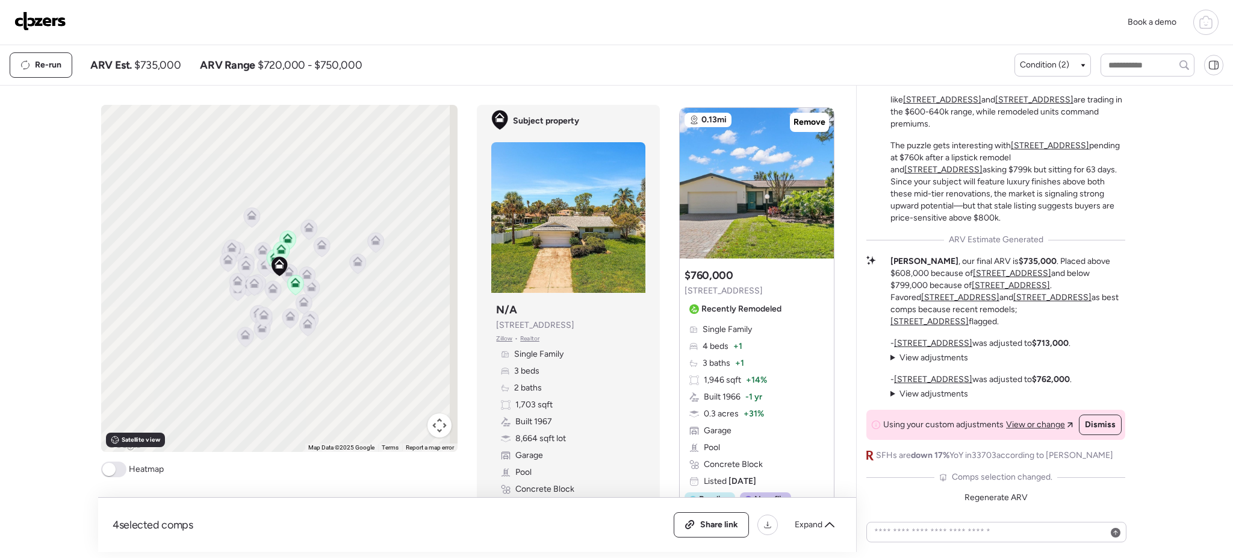
scroll to position [1773, 0]
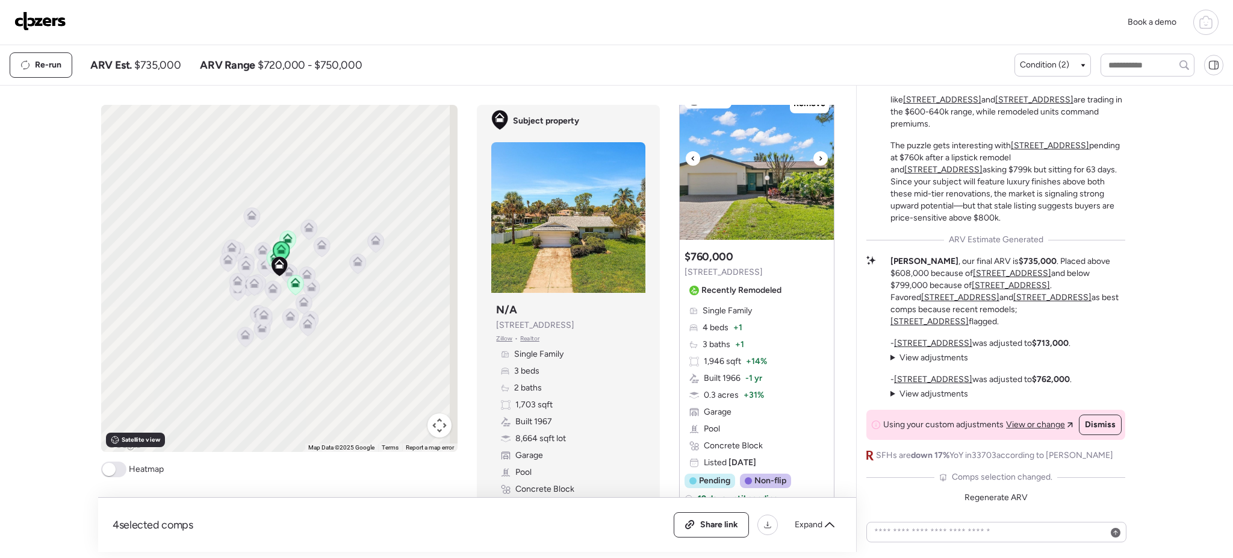
click at [721, 205] on img at bounding box center [757, 164] width 154 height 151
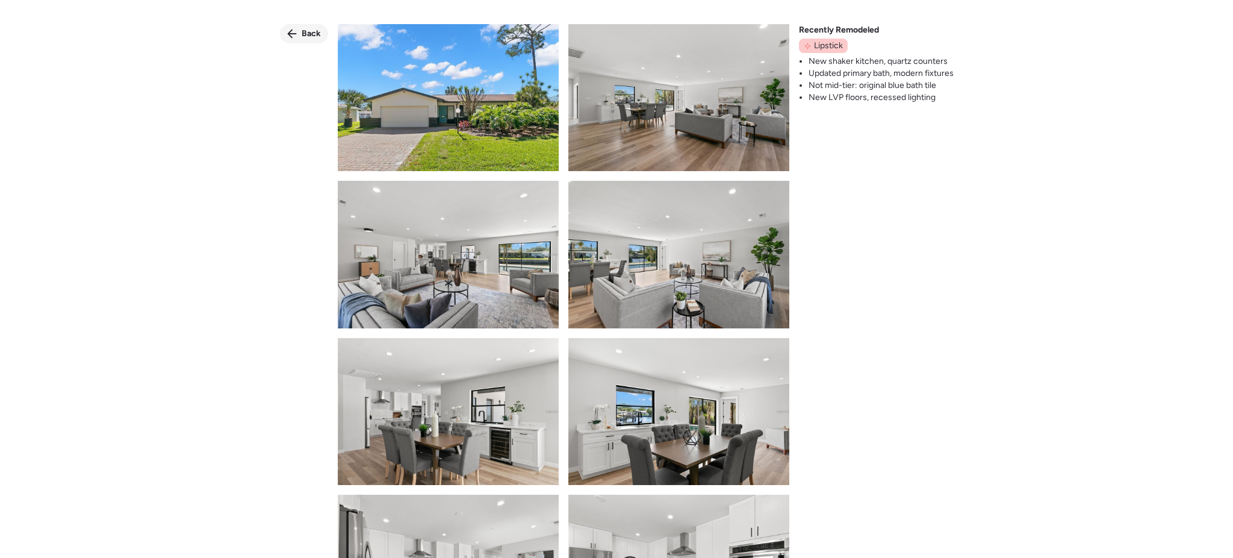
click at [307, 33] on span "Back" at bounding box center [311, 34] width 19 height 12
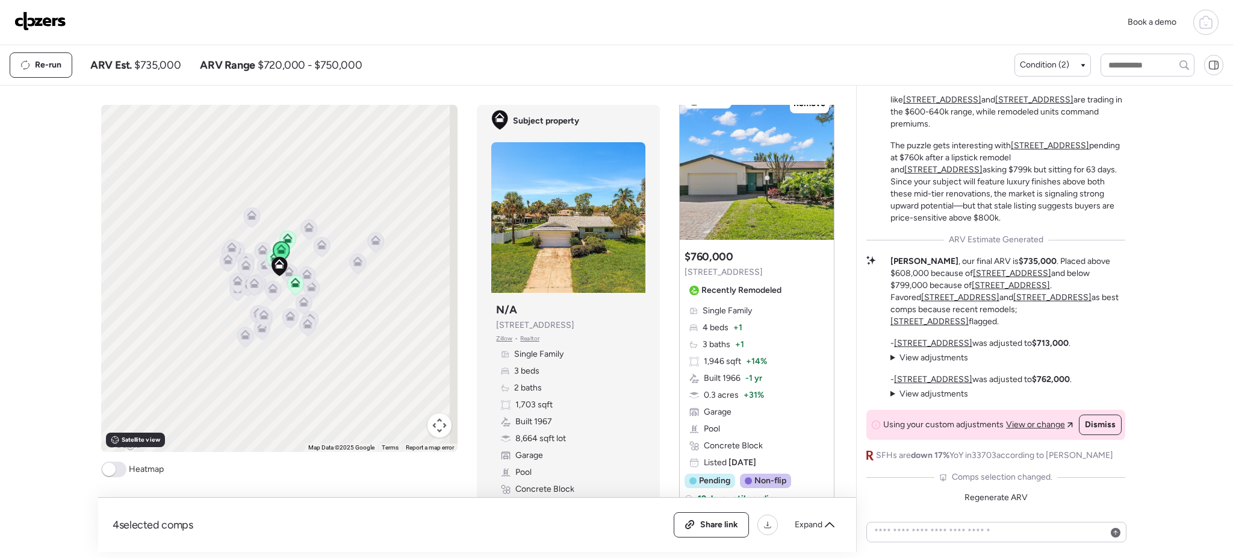
click at [735, 278] on span "[STREET_ADDRESS]" at bounding box center [724, 272] width 78 height 12
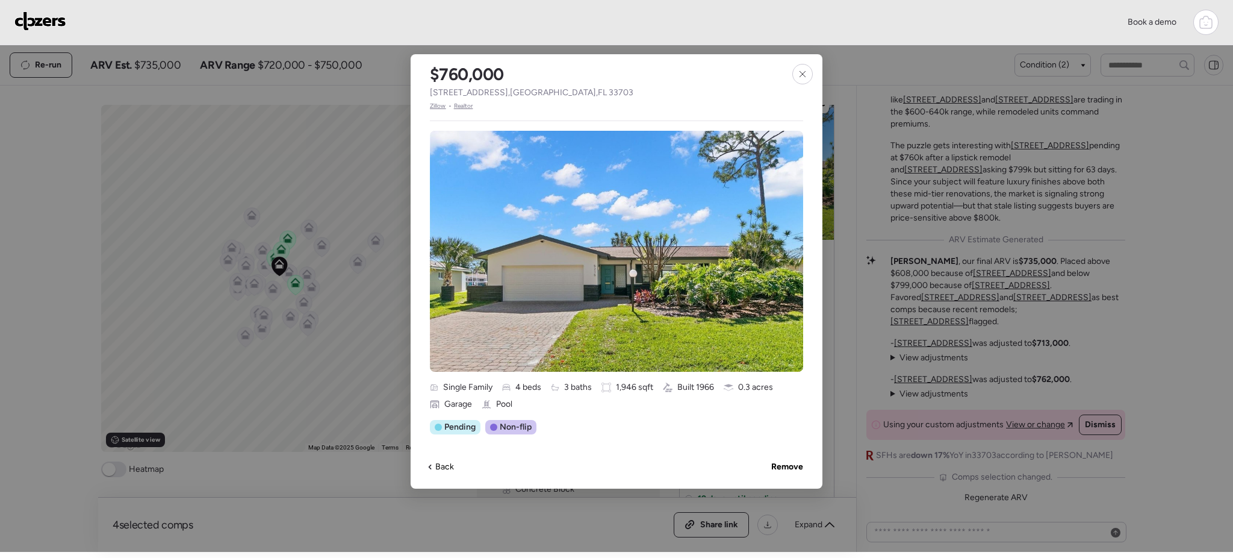
click at [434, 107] on span "Zillow" at bounding box center [438, 106] width 16 height 10
click at [801, 76] on icon at bounding box center [803, 74] width 10 height 10
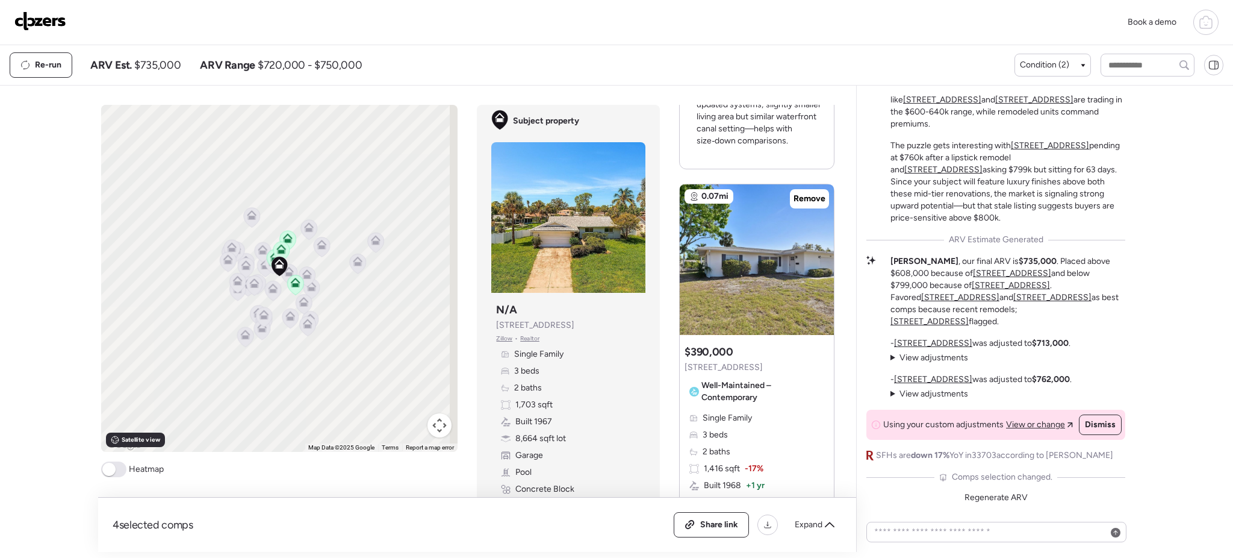
scroll to position [1006, 0]
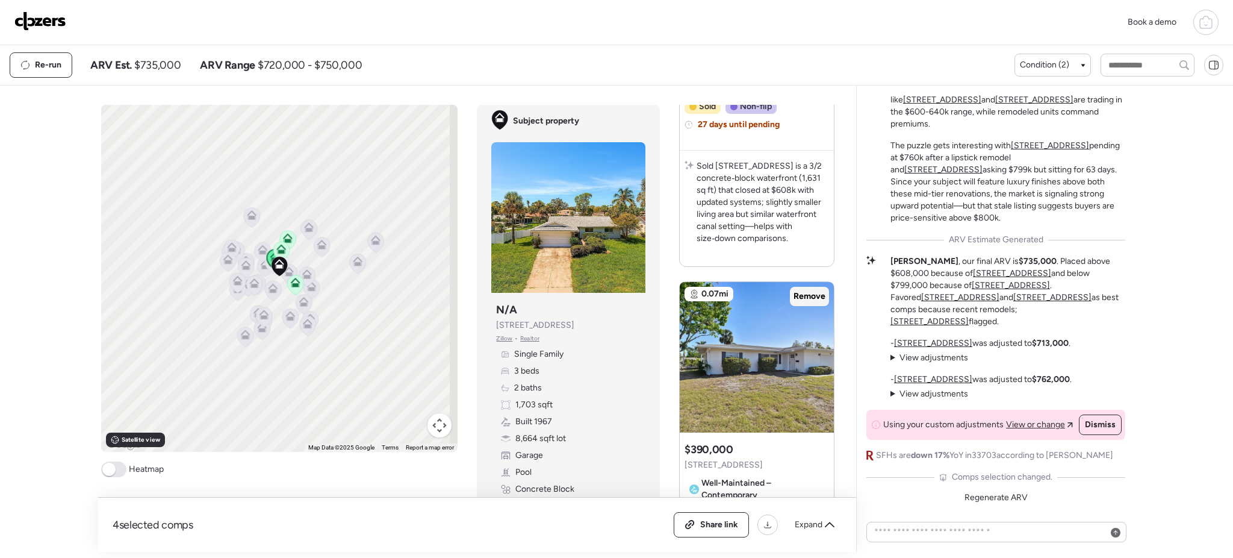
click at [810, 290] on span "Remove" at bounding box center [810, 296] width 32 height 12
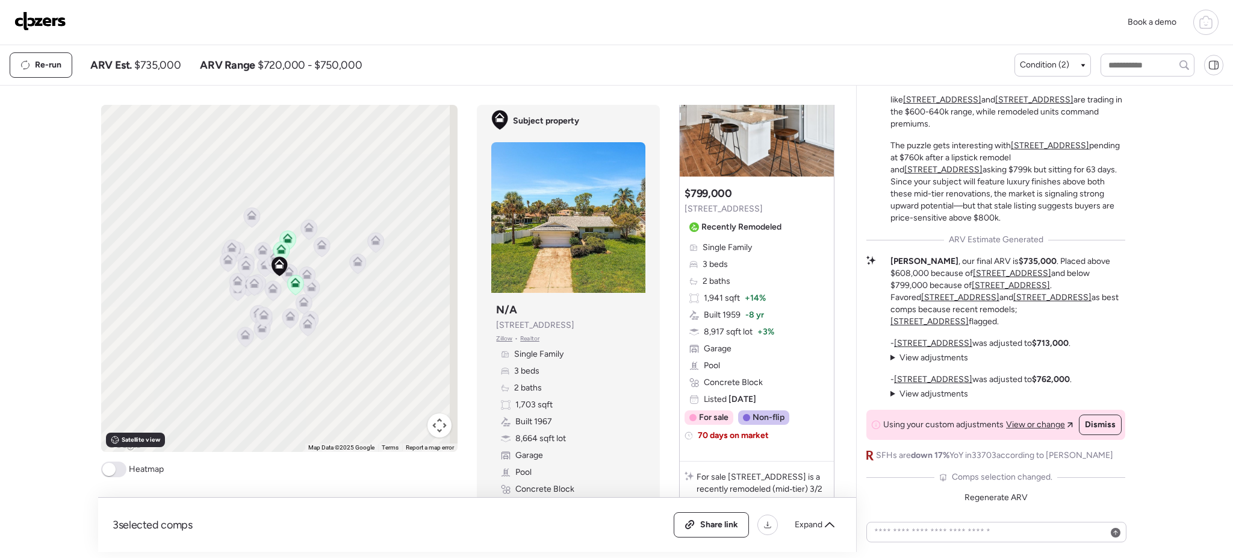
scroll to position [119, 0]
click at [729, 187] on div "Suggested comp $799,000 [STREET_ADDRESS] Recently Remodeled" at bounding box center [736, 209] width 102 height 51
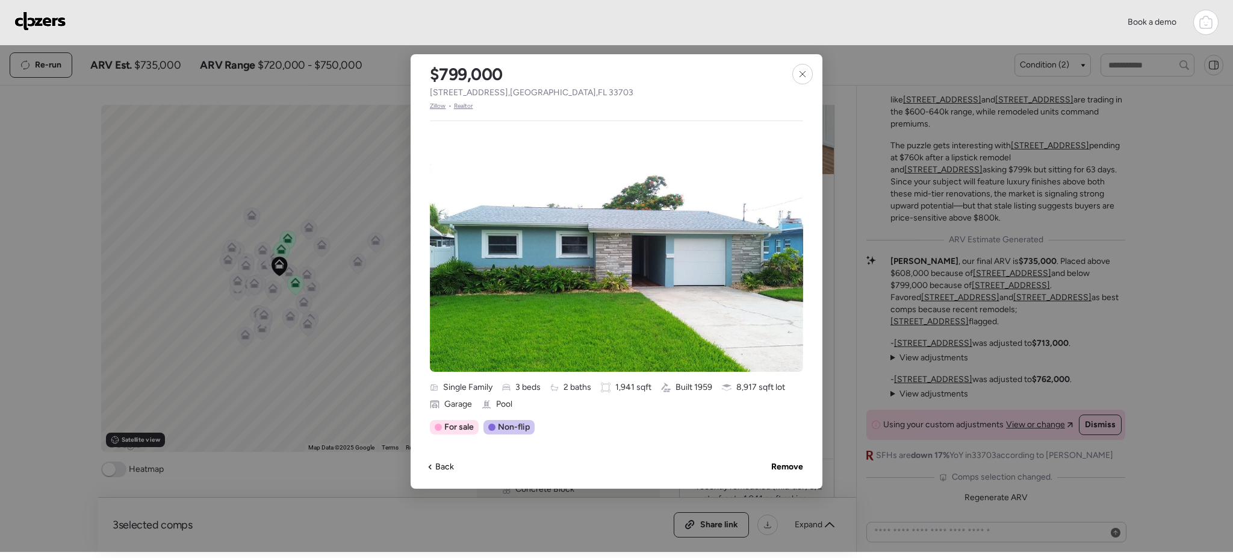
click at [434, 105] on span "Zillow" at bounding box center [438, 106] width 16 height 10
click at [805, 64] on div at bounding box center [802, 74] width 20 height 20
